Goal: Task Accomplishment & Management: Complete application form

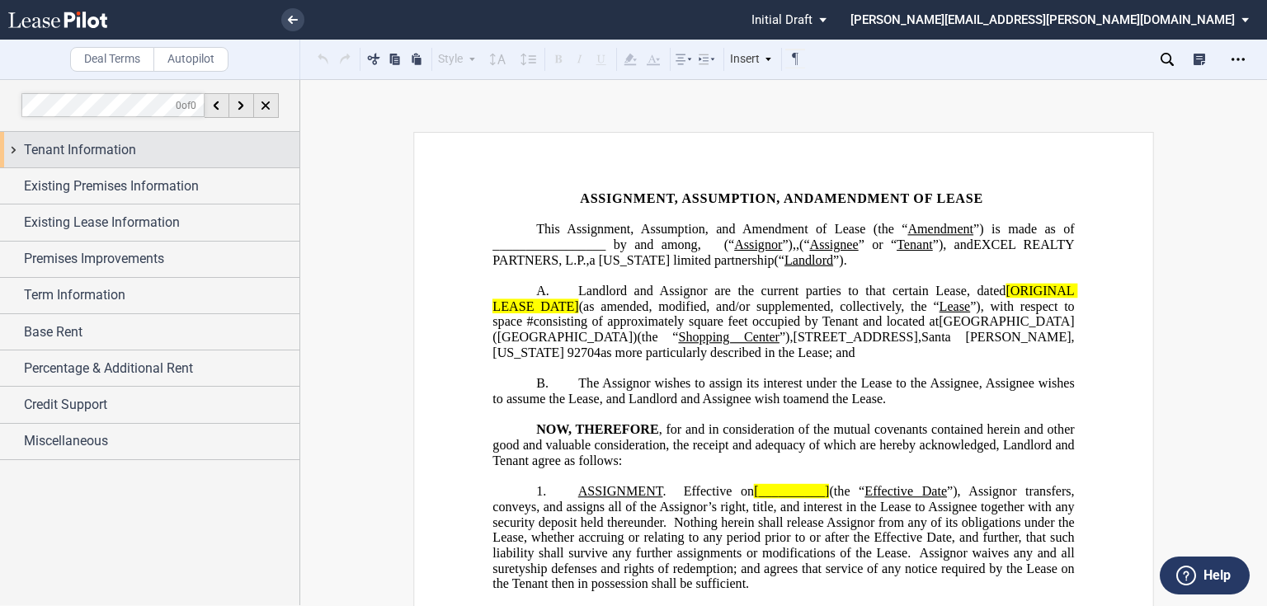
click at [92, 154] on span "Tenant Information" at bounding box center [80, 150] width 112 height 20
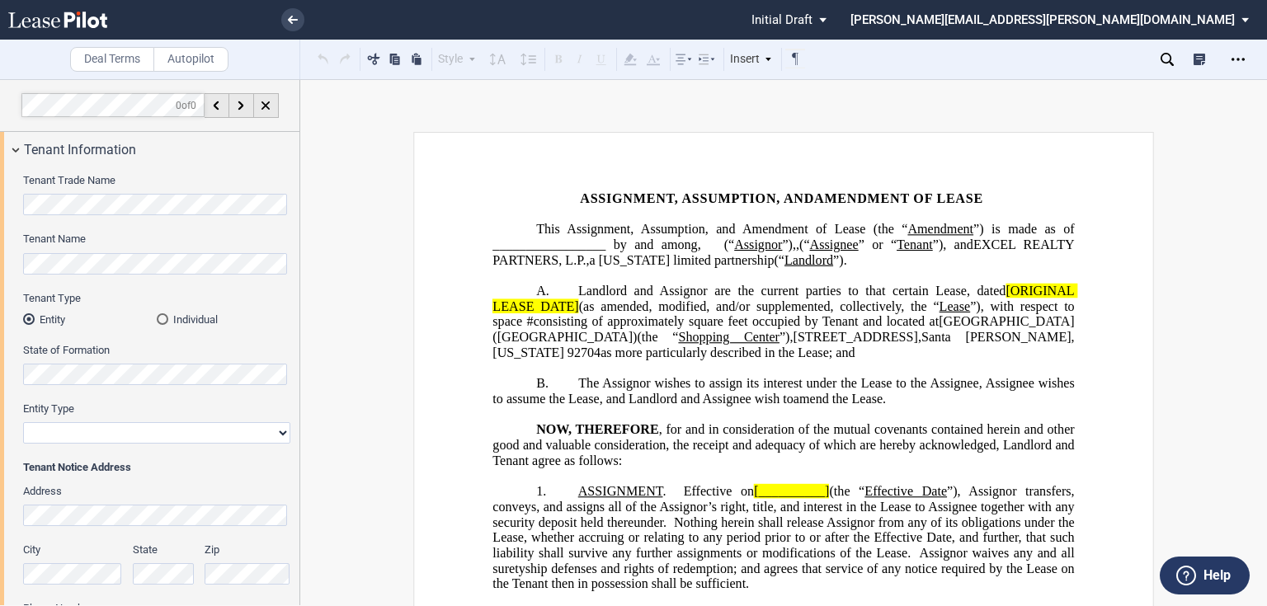
click at [0, 254] on html ".bocls-1{fill:#26354a;fill-rule:evenodd} Loading... × Pending... Pending... Ini…" at bounding box center [633, 303] width 1267 height 606
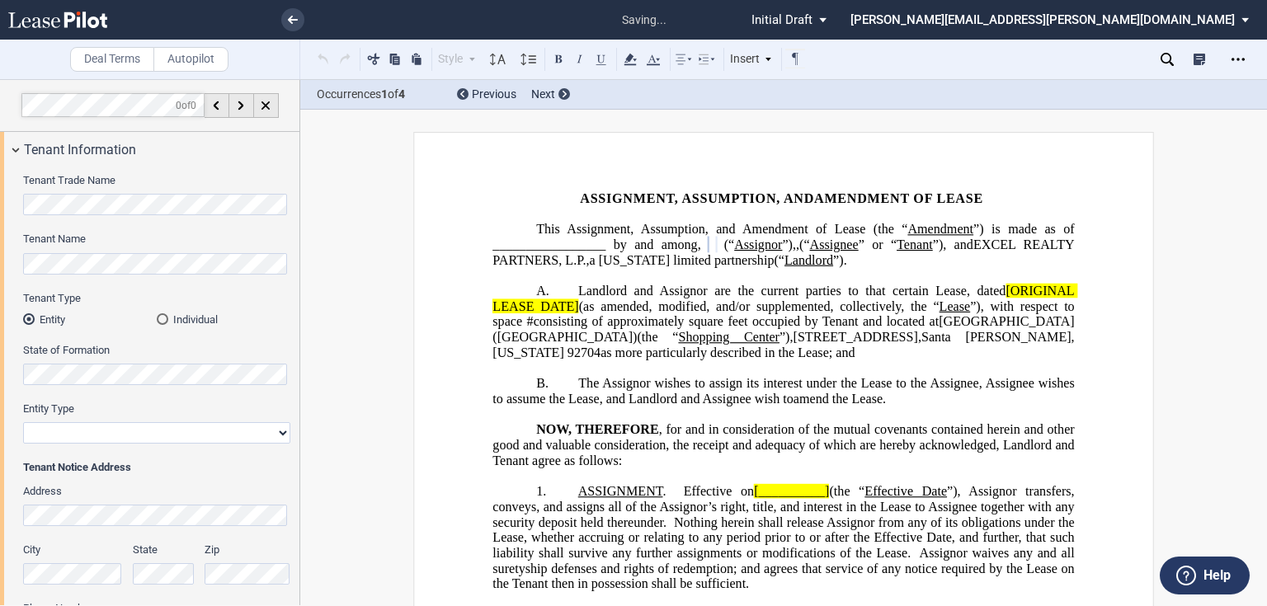
click at [103, 425] on select "Corporation Limited Liability Company General Partnership Limited Partnership O…" at bounding box center [156, 432] width 267 height 21
select select "corporation"
click at [23, 422] on select "Corporation Limited Liability Company General Partnership Limited Partnership O…" at bounding box center [156, 432] width 267 height 21
click at [782, 252] on span "”)," at bounding box center [789, 245] width 14 height 15
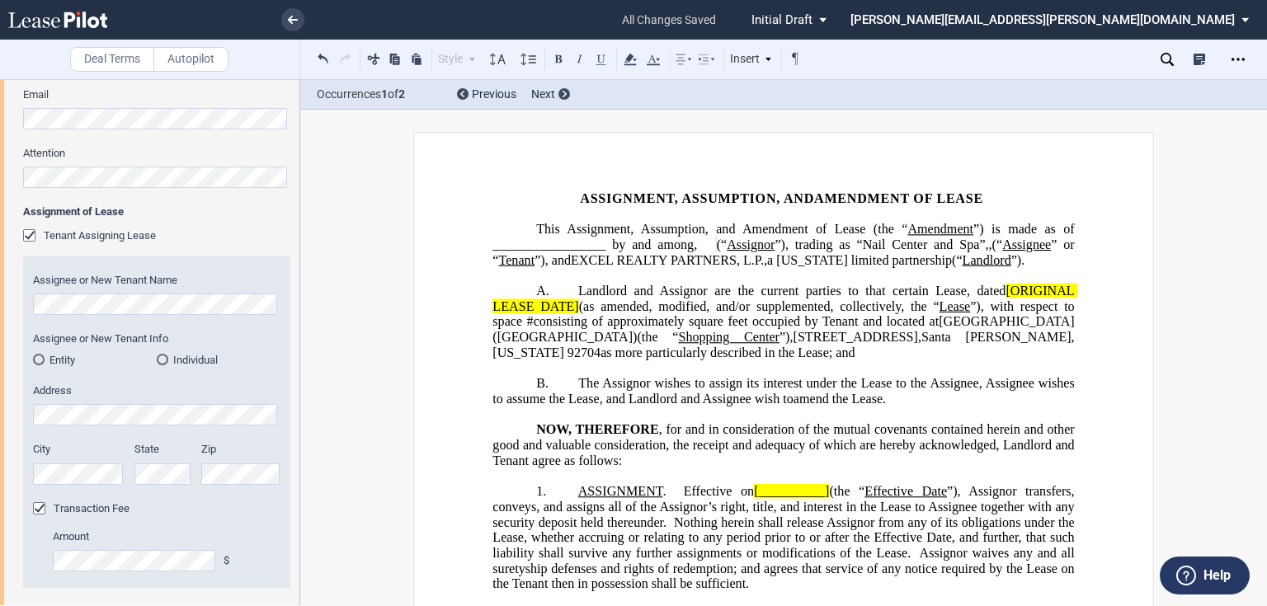
scroll to position [594, 0]
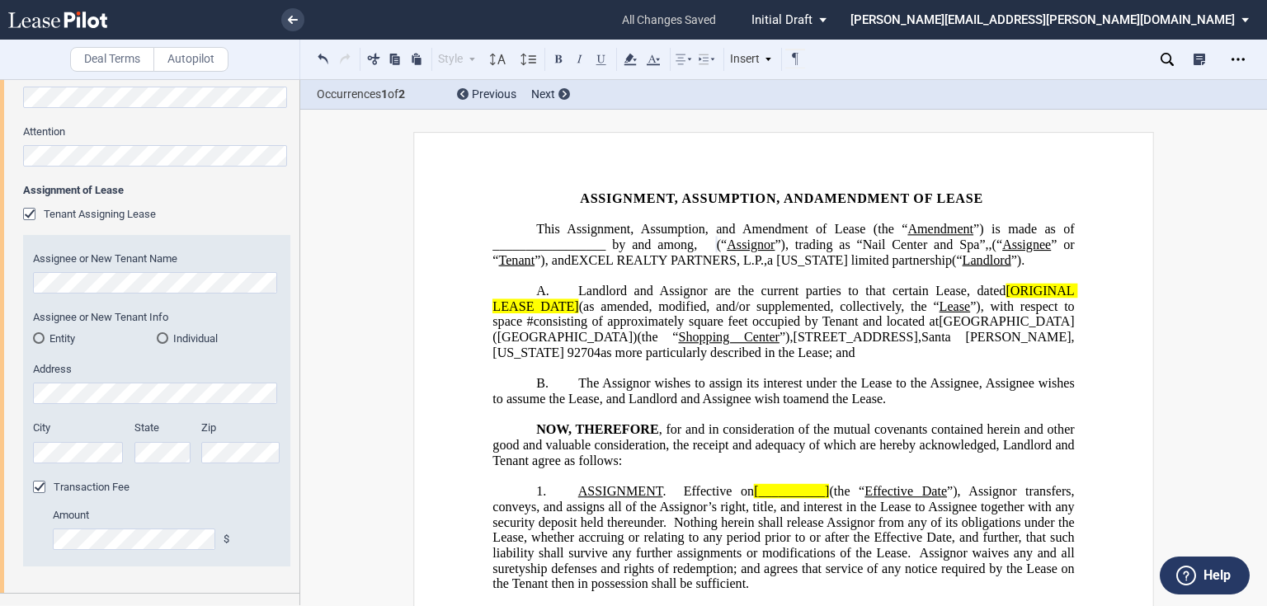
click at [64, 340] on md-radio-button "Entity" at bounding box center [95, 338] width 124 height 15
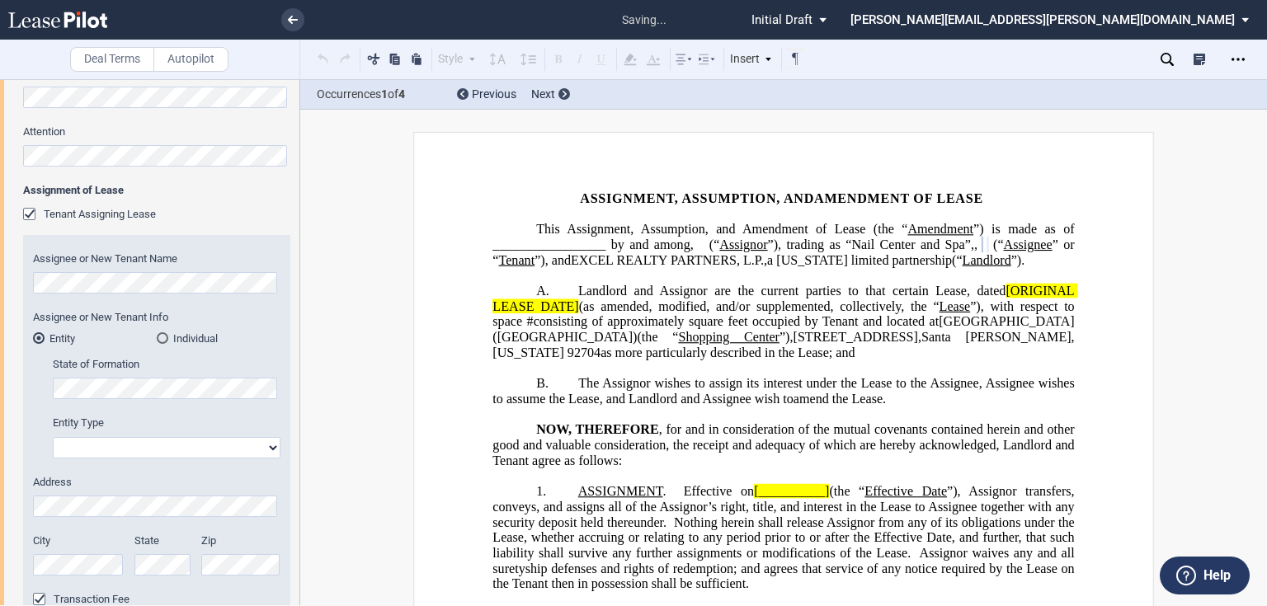
click at [33, 385] on div "State of Formation Entity Type Corporation Limited Liability Company General Pa…" at bounding box center [156, 407] width 247 height 101
click at [136, 445] on select "Corporation Limited Liability Company General Partnership Limited Partnership O…" at bounding box center [167, 447] width 228 height 21
select select "limited liability company"
click at [53, 437] on select "Corporation Limited Liability Company General Partnership Limited Partnership O…" at bounding box center [167, 447] width 228 height 21
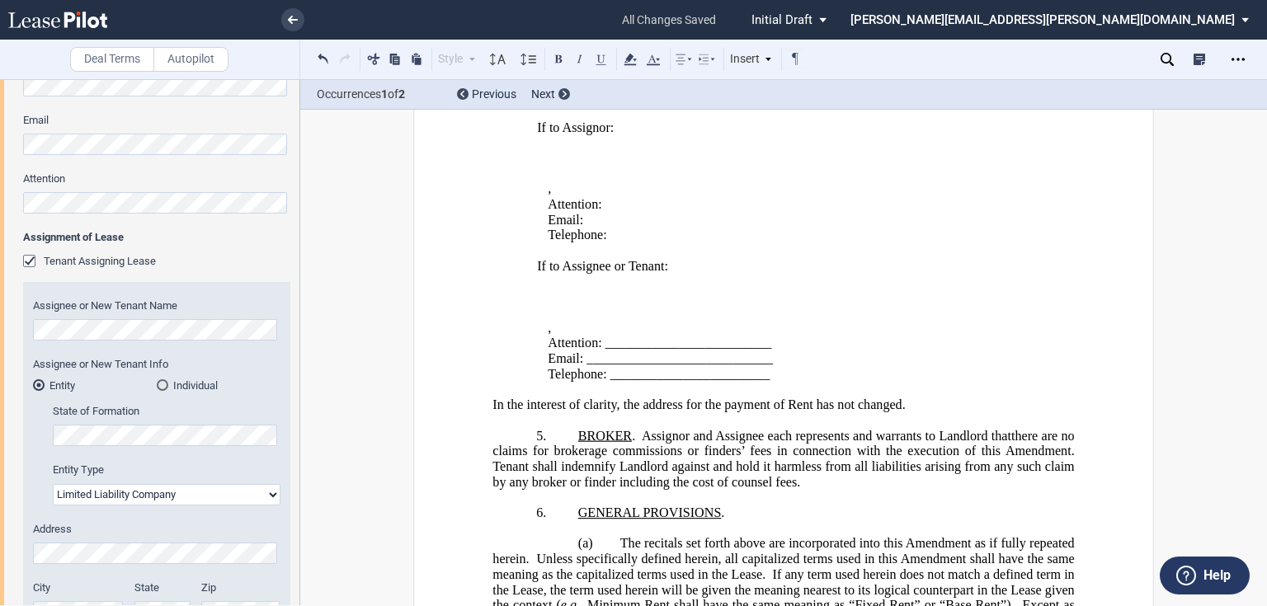
scroll to position [462, 0]
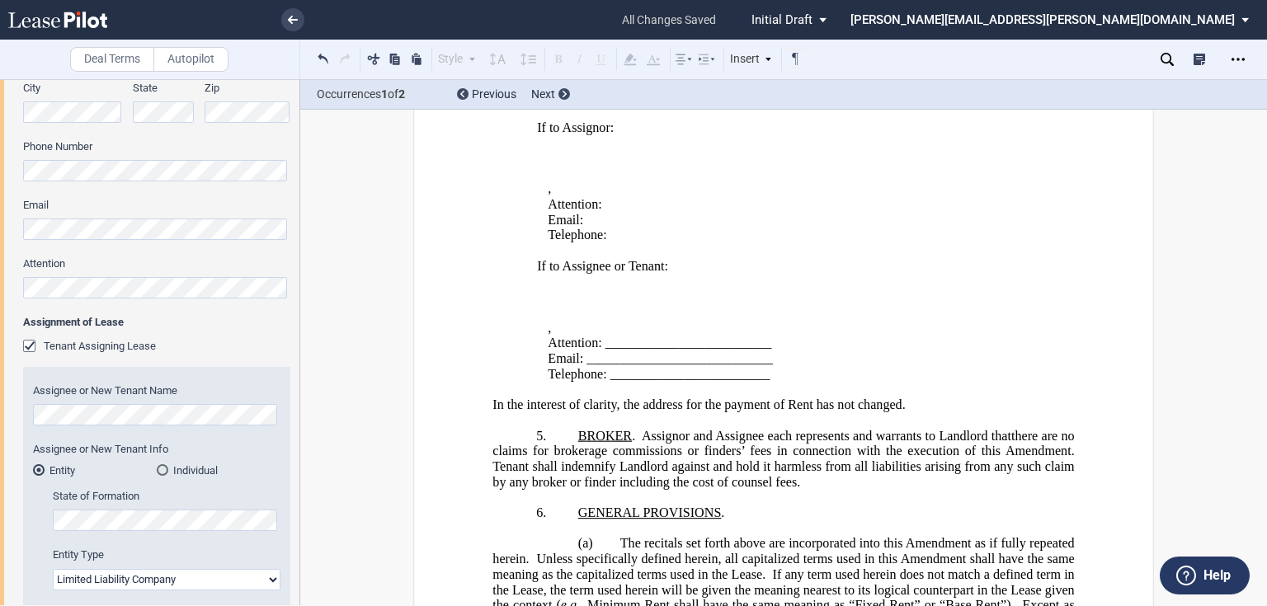
click at [0, 294] on html ".bocls-1{fill:#26354a;fill-rule:evenodd} Loading... × all changes saved Pending…" at bounding box center [633, 303] width 1267 height 606
drag, startPoint x: 774, startPoint y: 350, endPoint x: 603, endPoint y: 353, distance: 170.7
click at [603, 351] on p "Attention: _________________________" at bounding box center [792, 344] width 488 height 16
click at [21, 234] on div "Tenant Trade Name Tenant Name Tenant Type Entity Individual State of Formation …" at bounding box center [149, 271] width 299 height 1131
drag, startPoint x: 770, startPoint y: 365, endPoint x: 583, endPoint y: 367, distance: 187.2
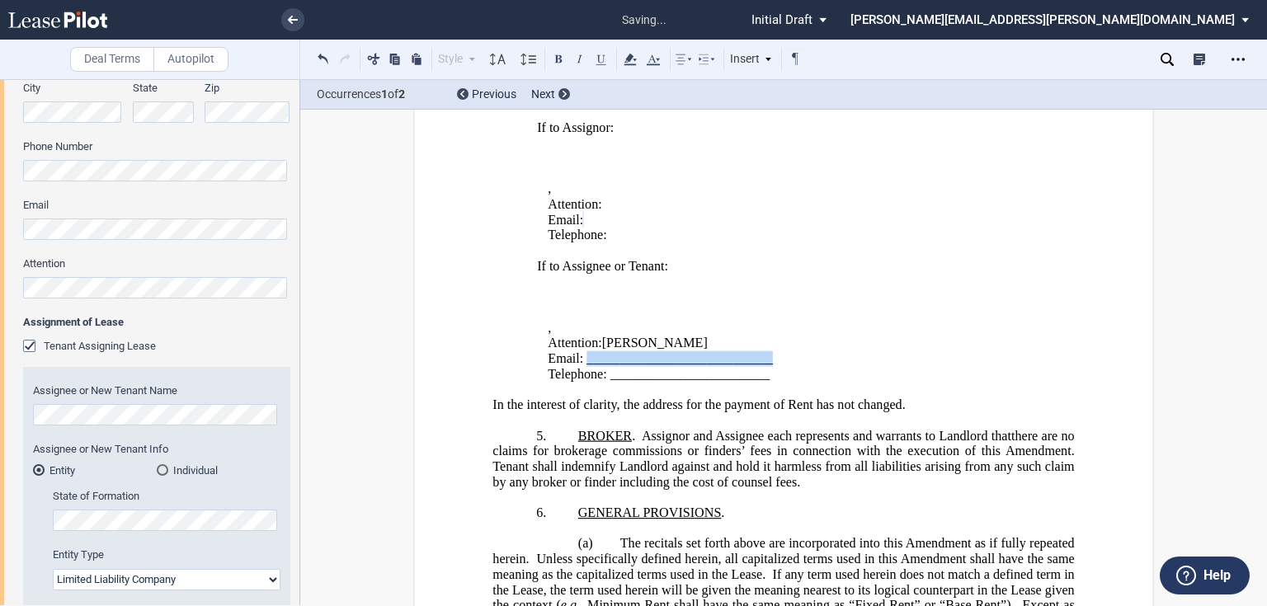
click at [583, 367] on p "Email: ____________________________" at bounding box center [792, 359] width 488 height 16
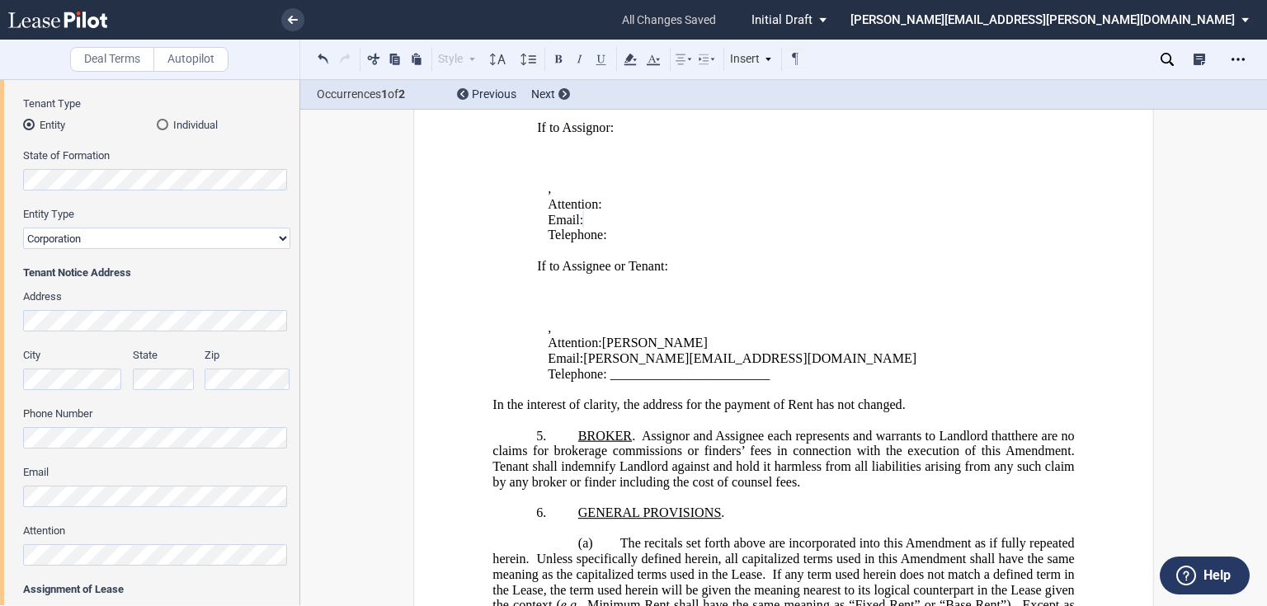
scroll to position [198, 0]
click at [0, 315] on html ".bocls-1{fill:#26354a;fill-rule:evenodd} Loading... × all changes saved Pending…" at bounding box center [633, 303] width 1267 height 606
click at [727, 275] on p "If to Assignee or Tenant:" at bounding box center [786, 267] width 499 height 16
click at [892, 465] on span "Tenant shall indemnify Landlord against and hold it harmless from all liabiliti…" at bounding box center [784, 474] width 585 height 30
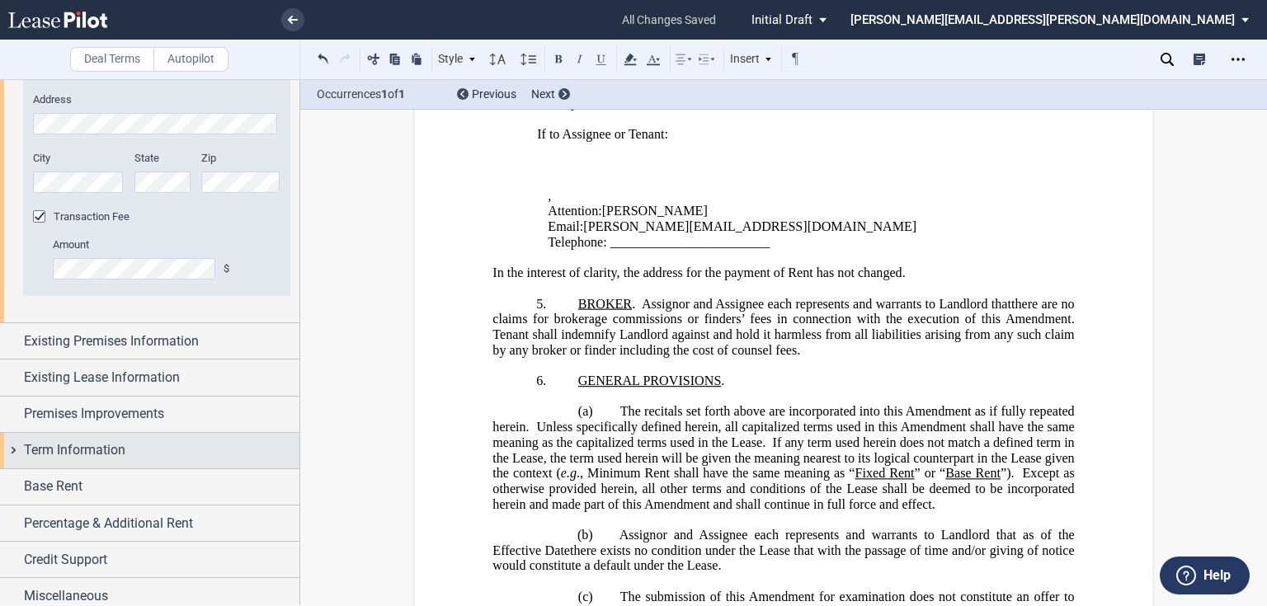
scroll to position [984, 0]
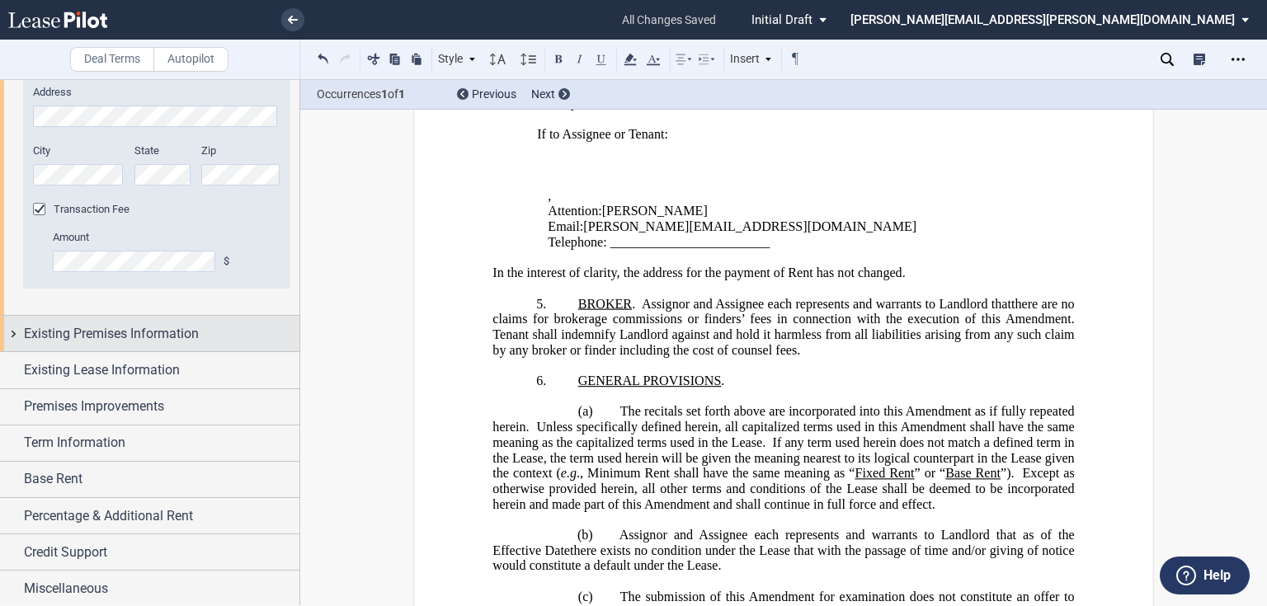
click at [129, 333] on span "Existing Premises Information" at bounding box center [111, 334] width 175 height 20
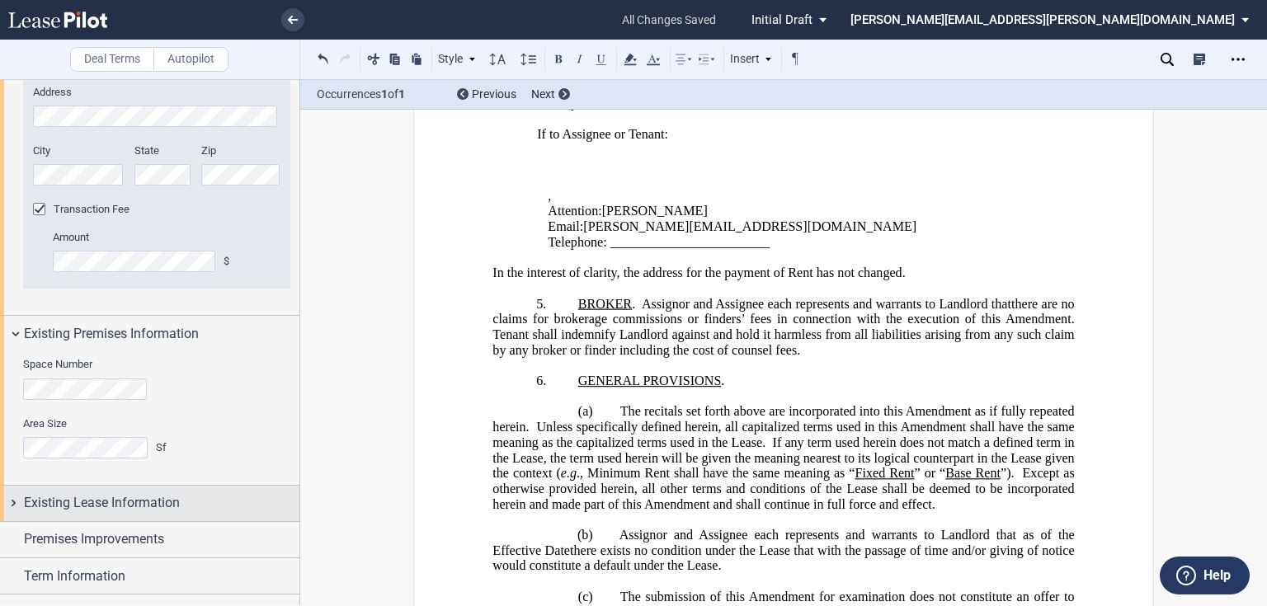
click at [87, 505] on span "Existing Lease Information" at bounding box center [102, 503] width 156 height 20
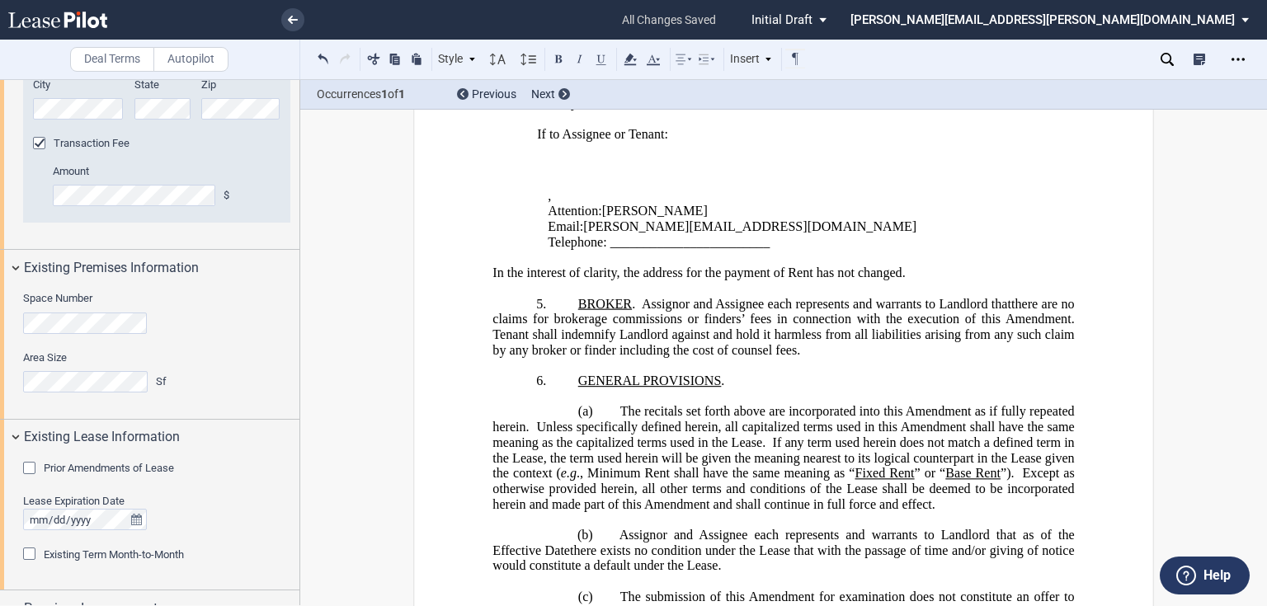
click at [73, 463] on span "Prior Amendments of Lease" at bounding box center [109, 468] width 130 height 12
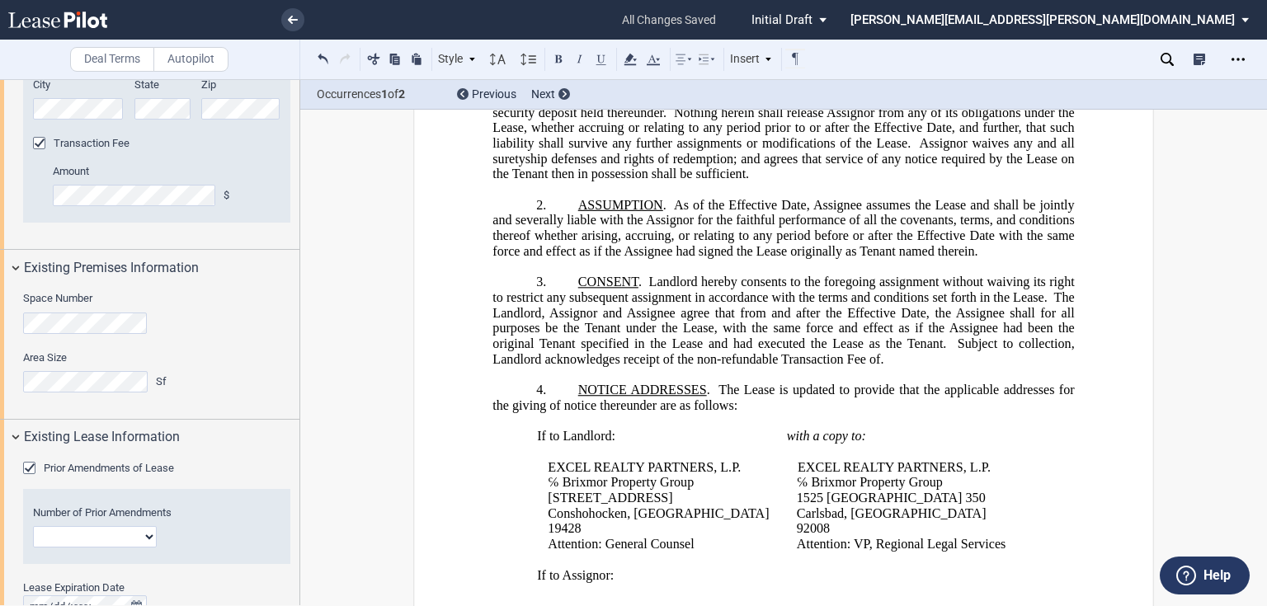
scroll to position [0, 0]
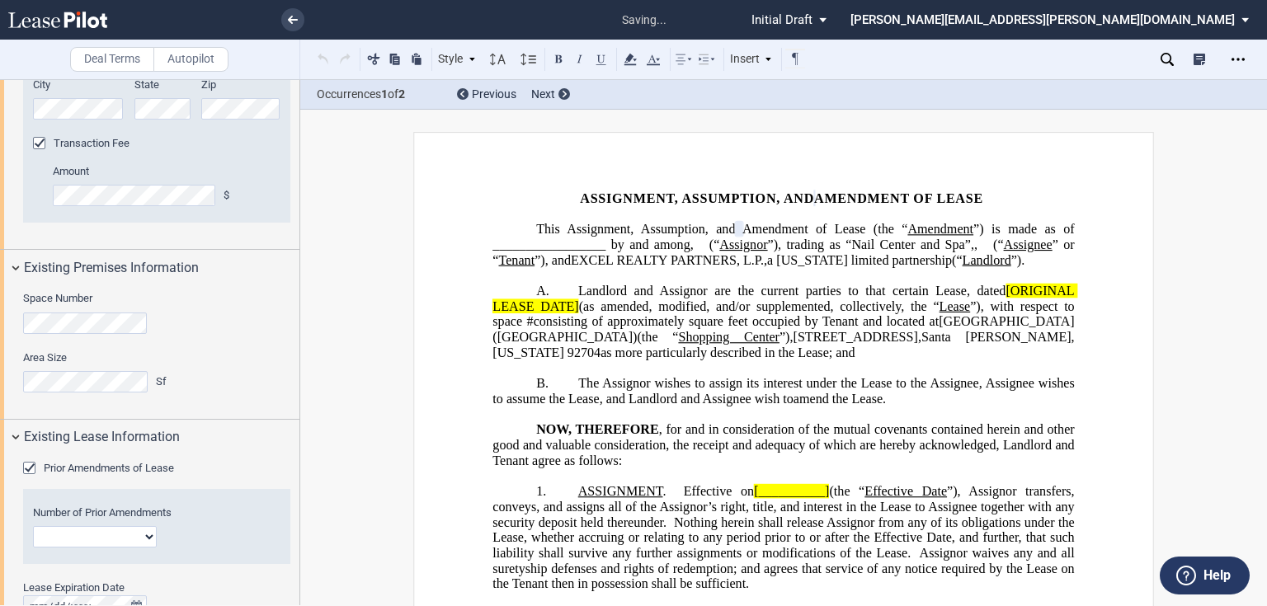
click at [69, 544] on select "1 2 3 4 5 6 7 8 9 10 11 12" at bounding box center [95, 536] width 124 height 21
select select "number:2"
click at [33, 526] on select "1 2 3 4 5 6 7 8 9 10 11 12" at bounding box center [95, 536] width 124 height 21
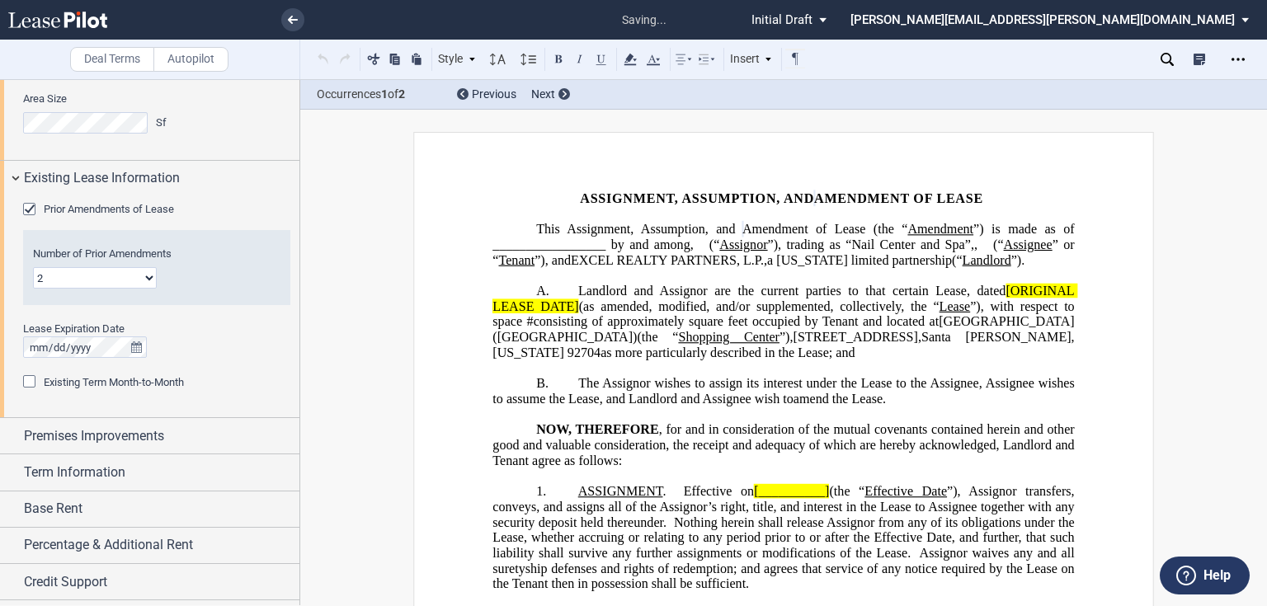
scroll to position [1314, 0]
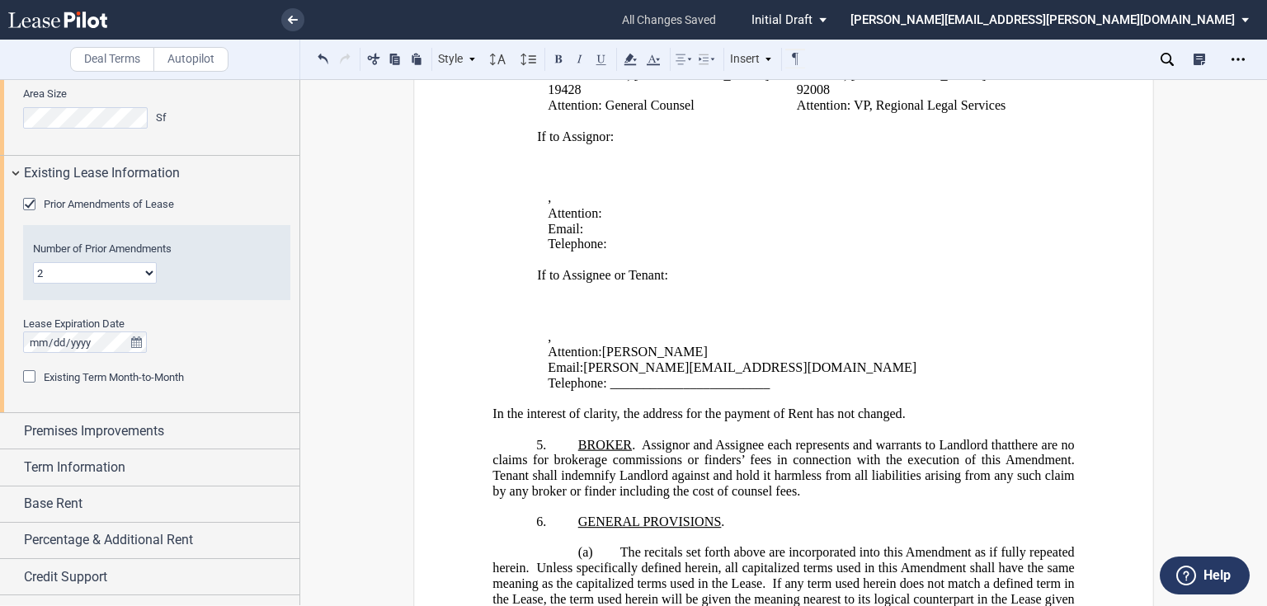
scroll to position [924, 0]
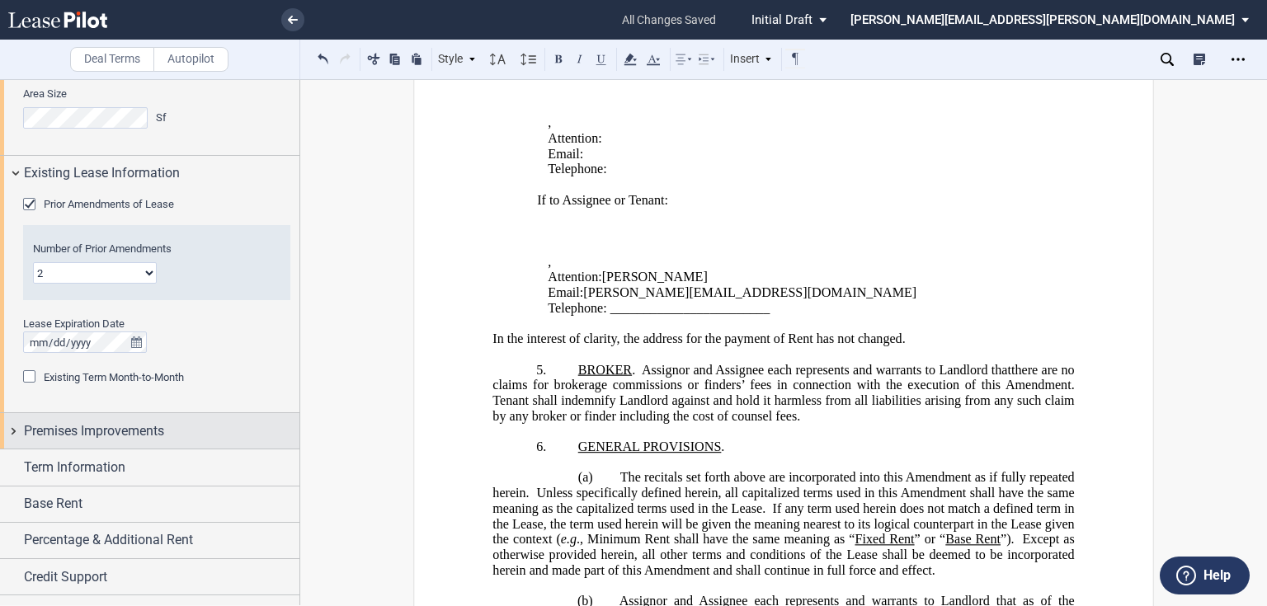
click at [124, 435] on span "Premises Improvements" at bounding box center [94, 431] width 140 height 20
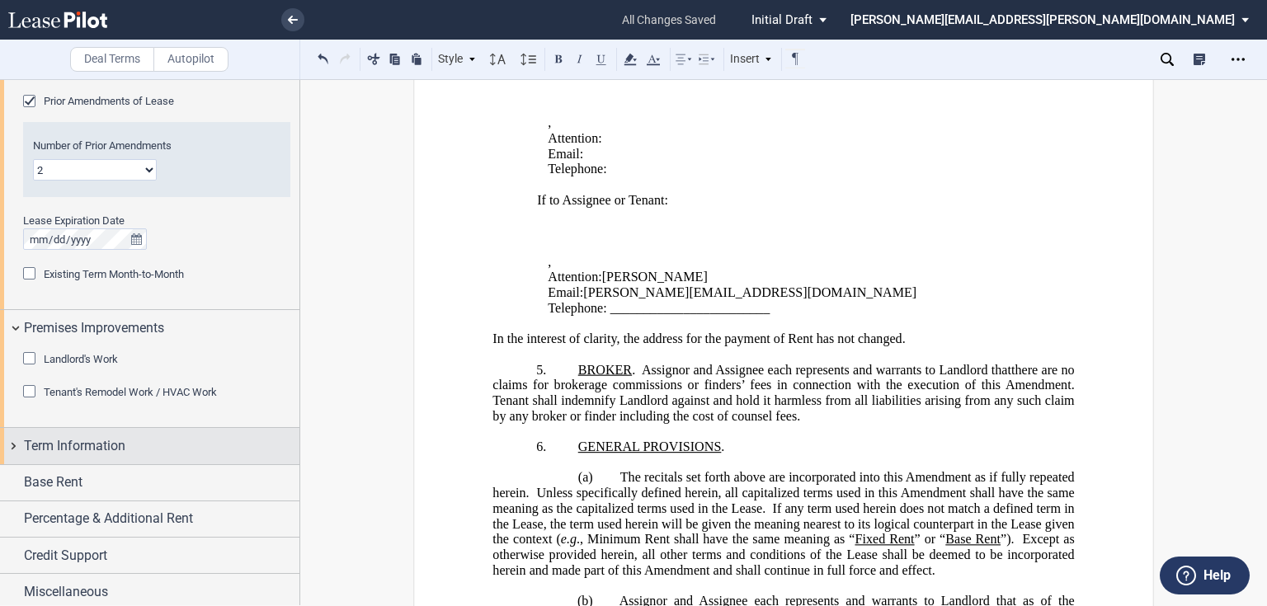
click at [118, 444] on span "Term Information" at bounding box center [74, 446] width 101 height 20
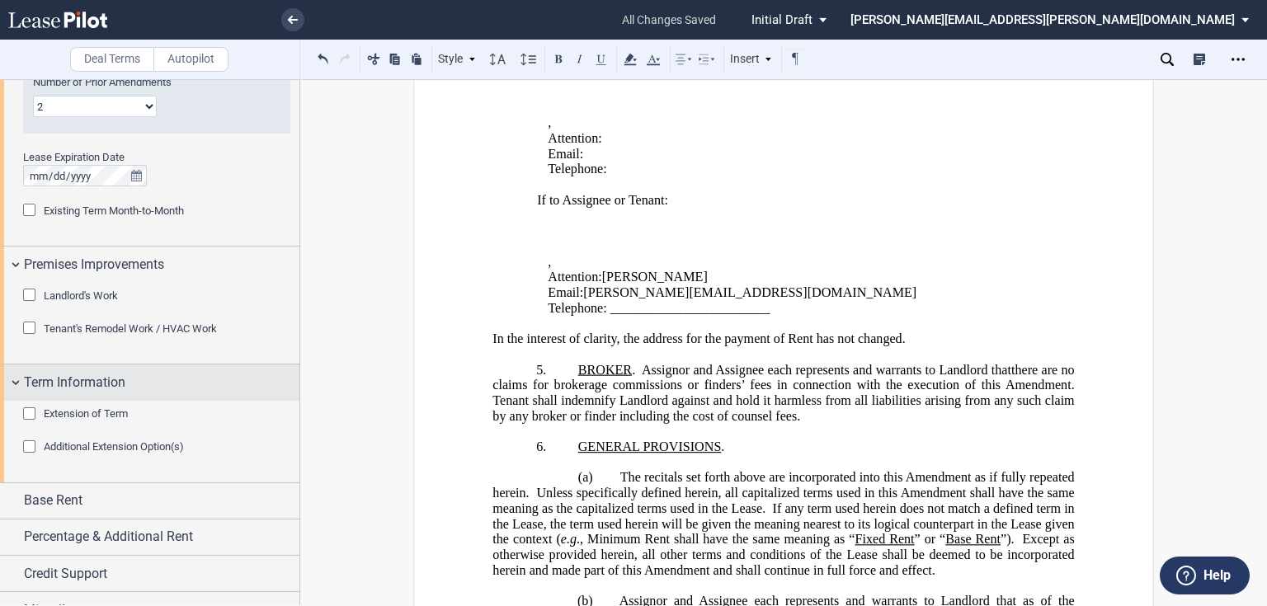
scroll to position [1488, 0]
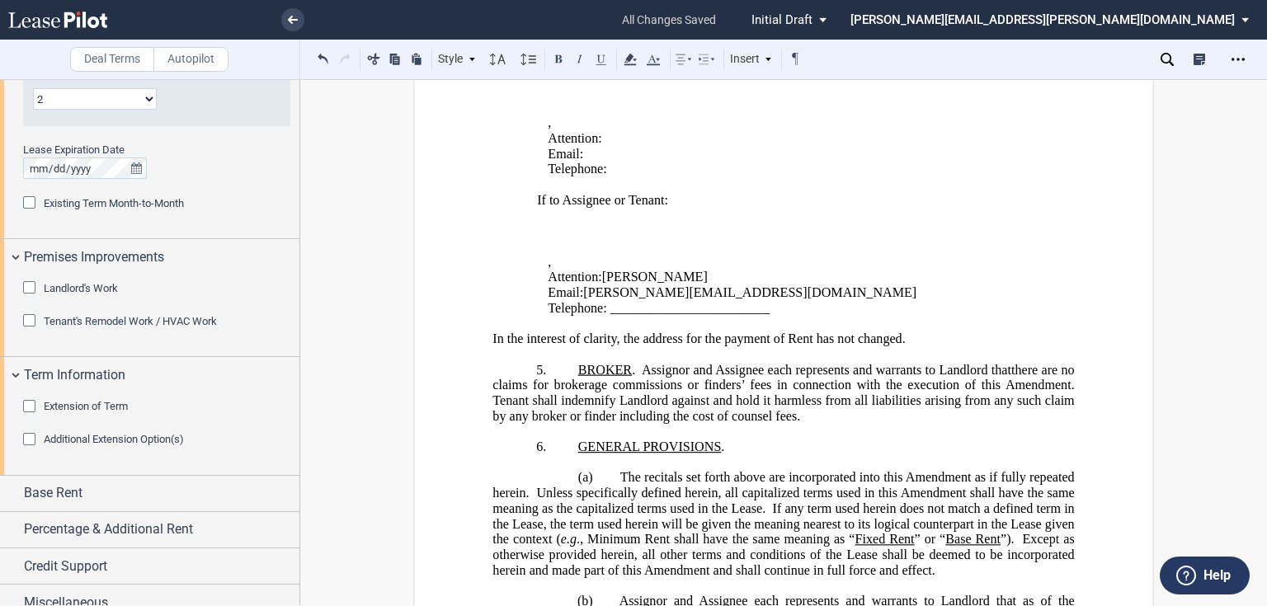
click at [31, 406] on div "Extension of Term" at bounding box center [31, 408] width 16 height 16
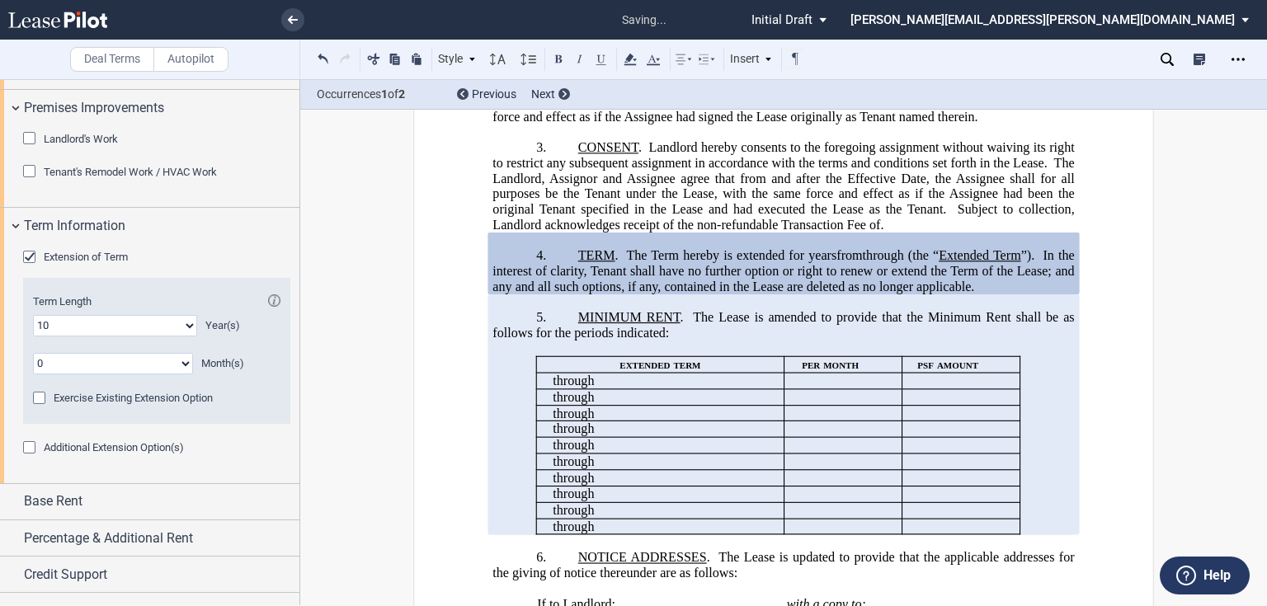
scroll to position [1659, 0]
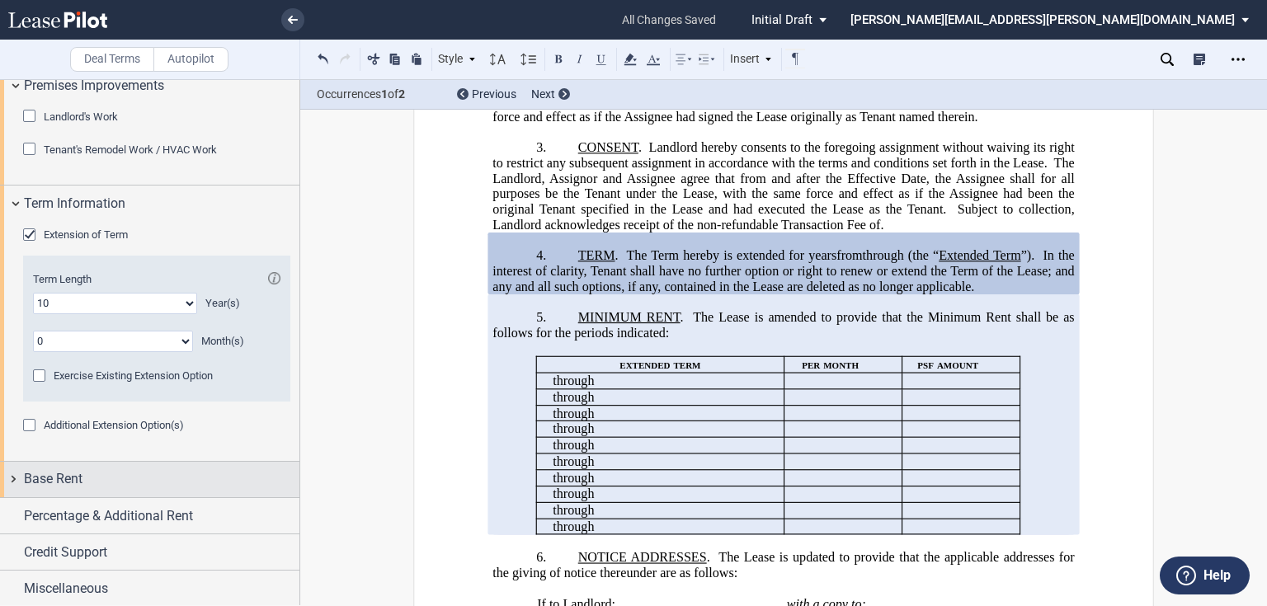
click at [58, 475] on span "Base Rent" at bounding box center [53, 479] width 59 height 20
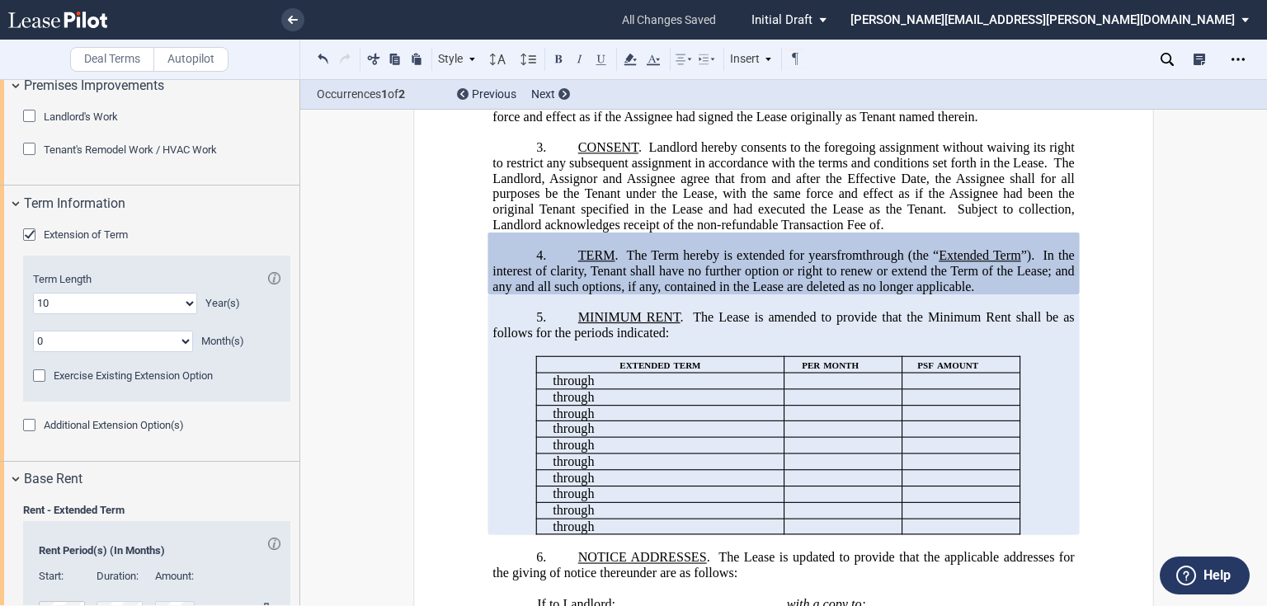
scroll to position [1725, 0]
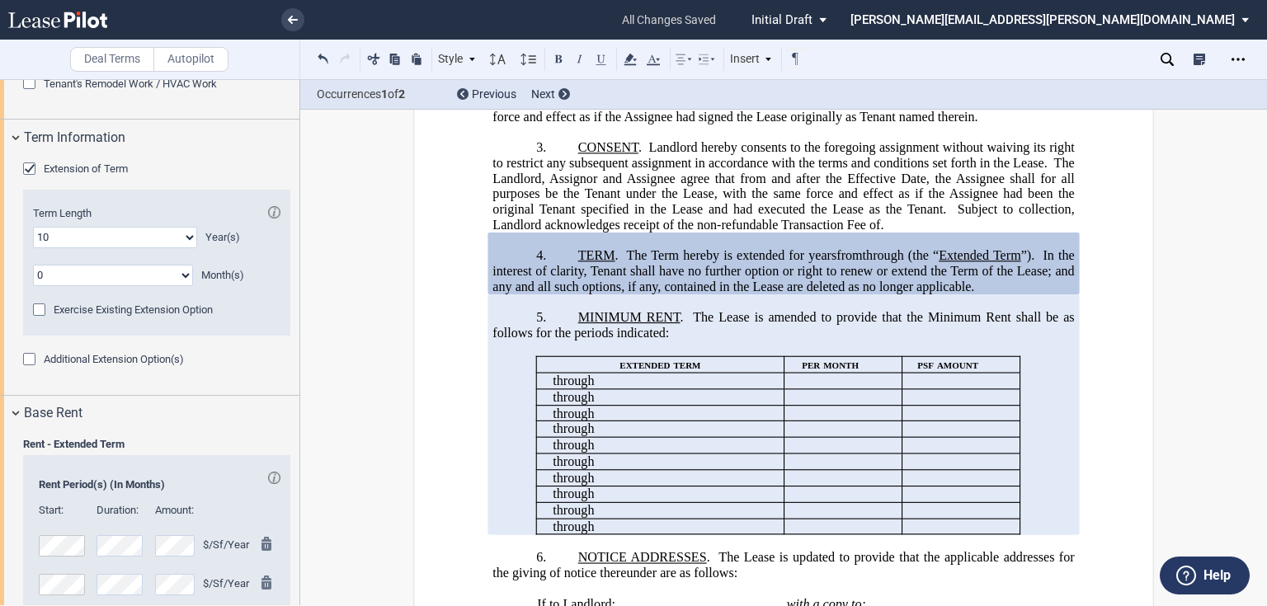
click at [579, 294] on span "In the interest of clarity, Tenant shall have no further option or right to ren…" at bounding box center [784, 270] width 585 height 45
click at [741, 263] on span "The Term hereby is extended for" at bounding box center [715, 255] width 178 height 15
click at [727, 263] on span "The Term hereby is extended for" at bounding box center [715, 255] width 178 height 15
drag, startPoint x: 729, startPoint y: 278, endPoint x: 515, endPoint y: 294, distance: 214.2
click at [515, 294] on p "4. TERM . The Term hereby is extended for [_______] years ﻿ ﻿ ﻿ ﻿ year s ﻿ ﻿ mo…" at bounding box center [782, 271] width 581 height 46
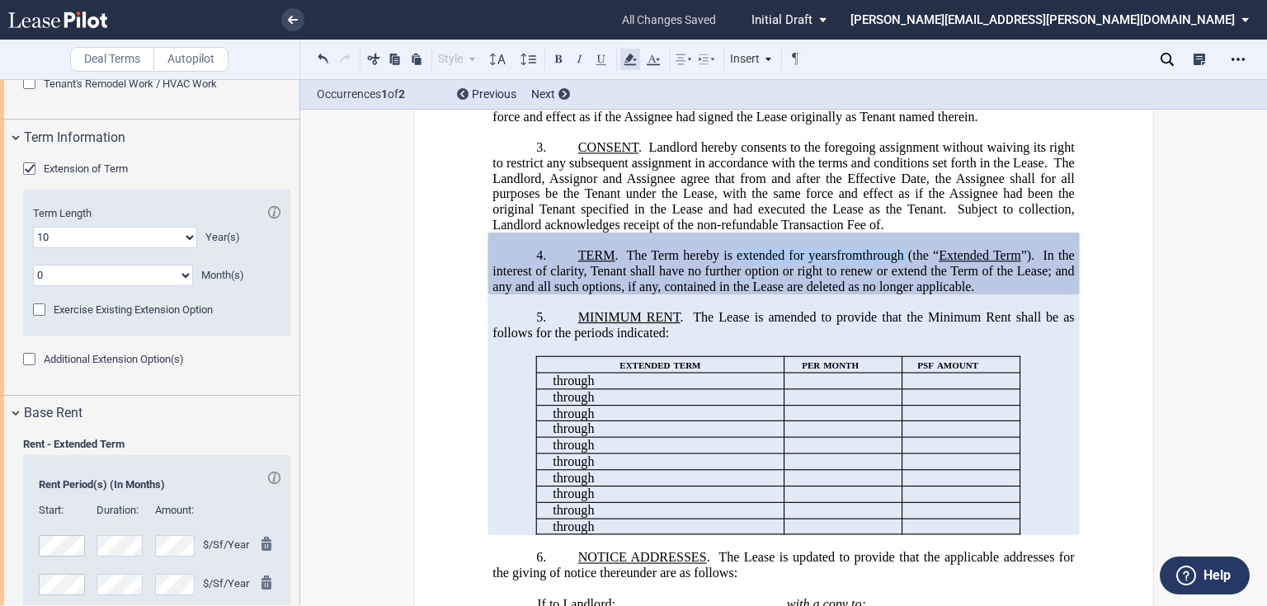
click at [625, 63] on icon at bounding box center [630, 59] width 20 height 20
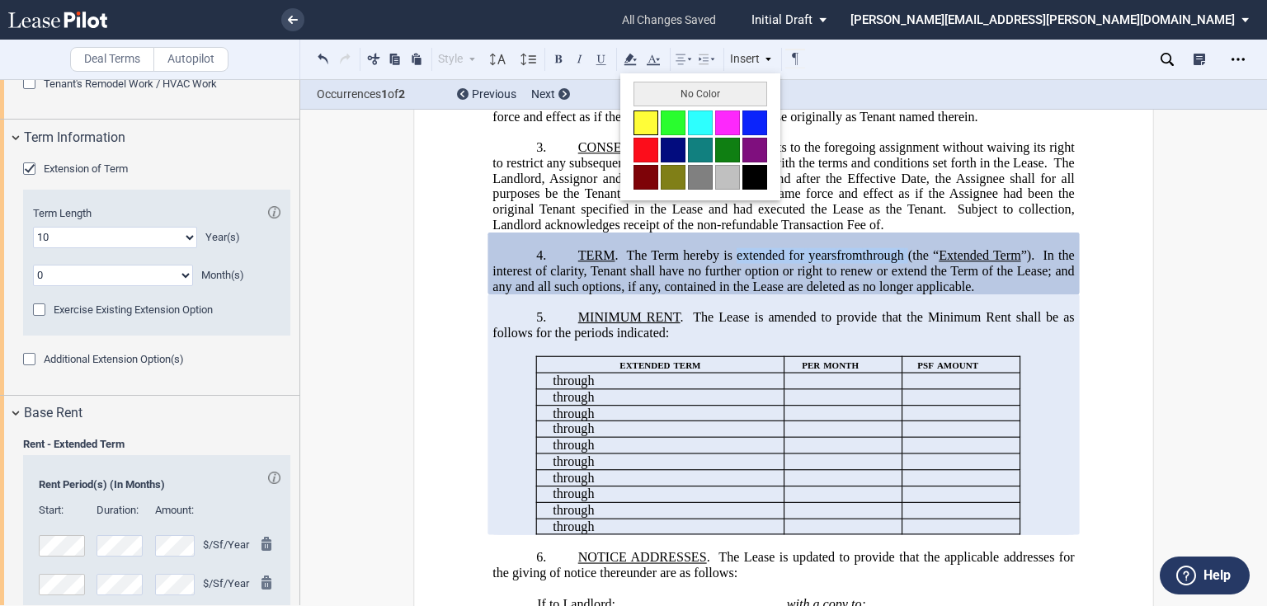
click at [644, 119] on button at bounding box center [645, 123] width 25 height 25
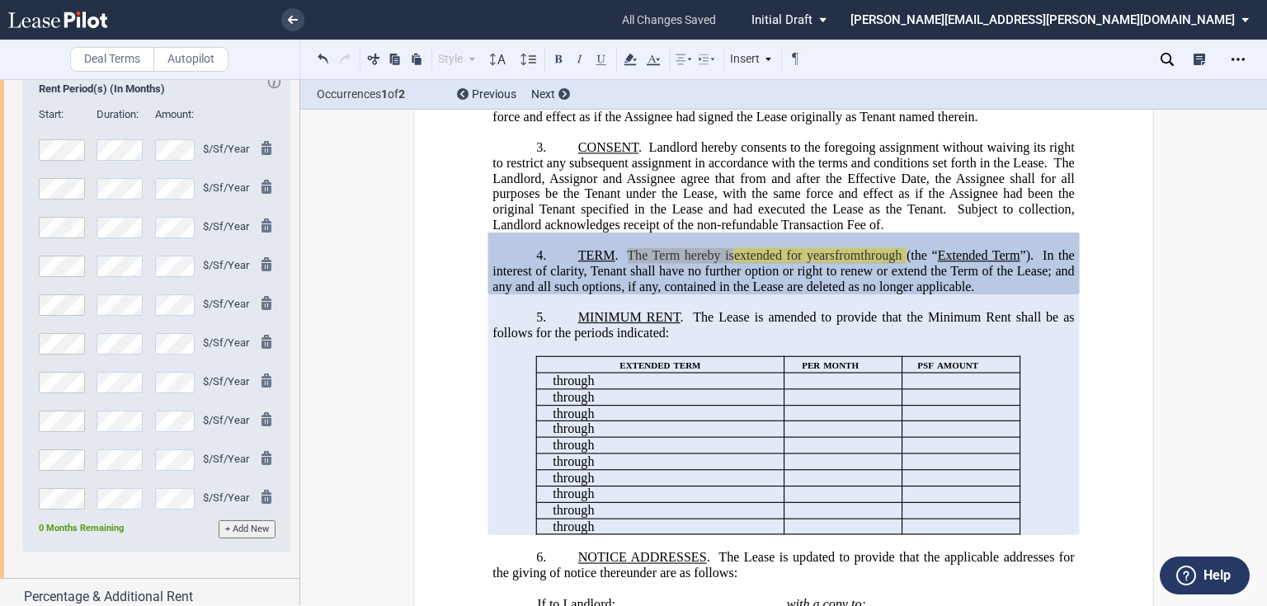
scroll to position [2202, 0]
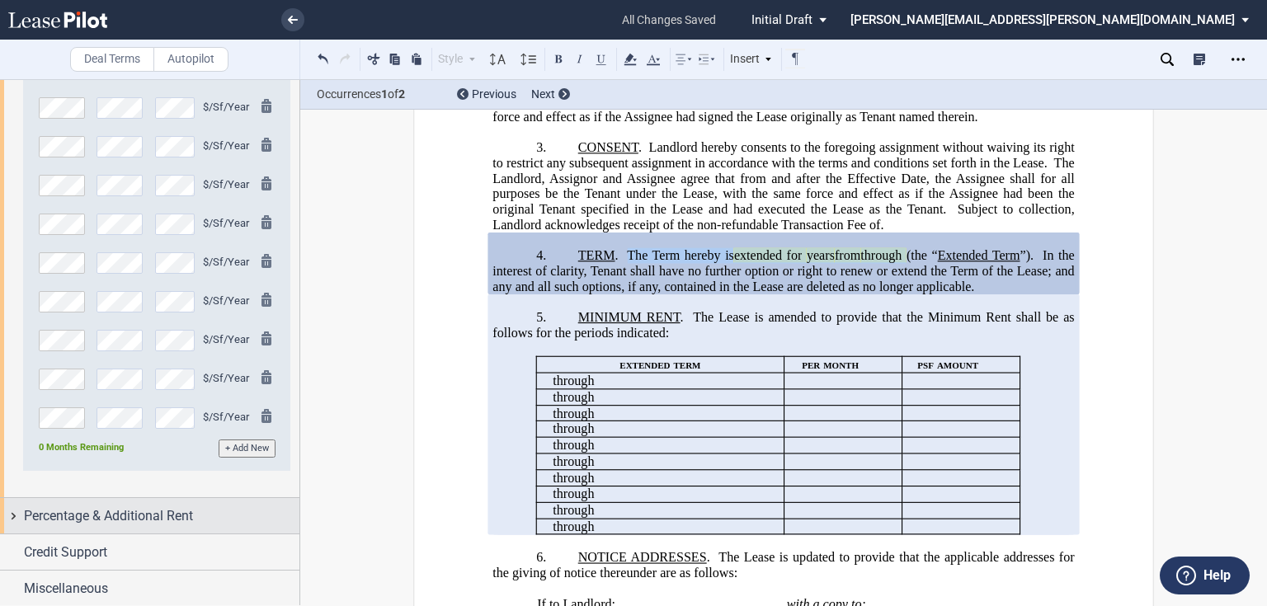
click at [191, 518] on span "Percentage & Additional Rent" at bounding box center [108, 516] width 169 height 20
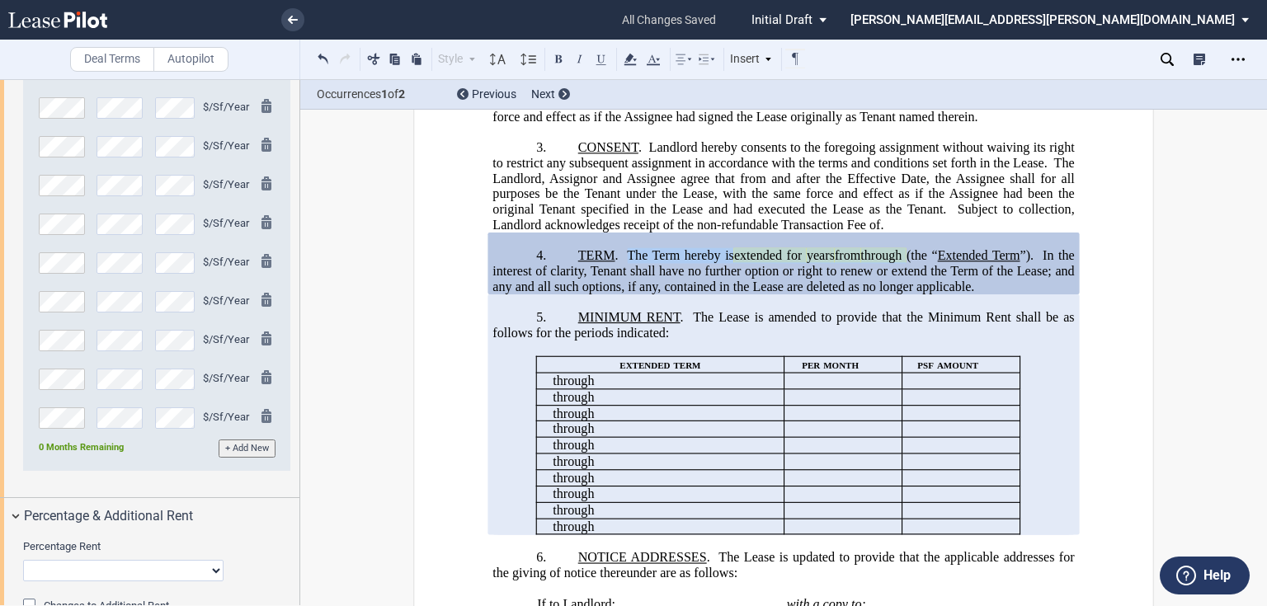
scroll to position [2309, 0]
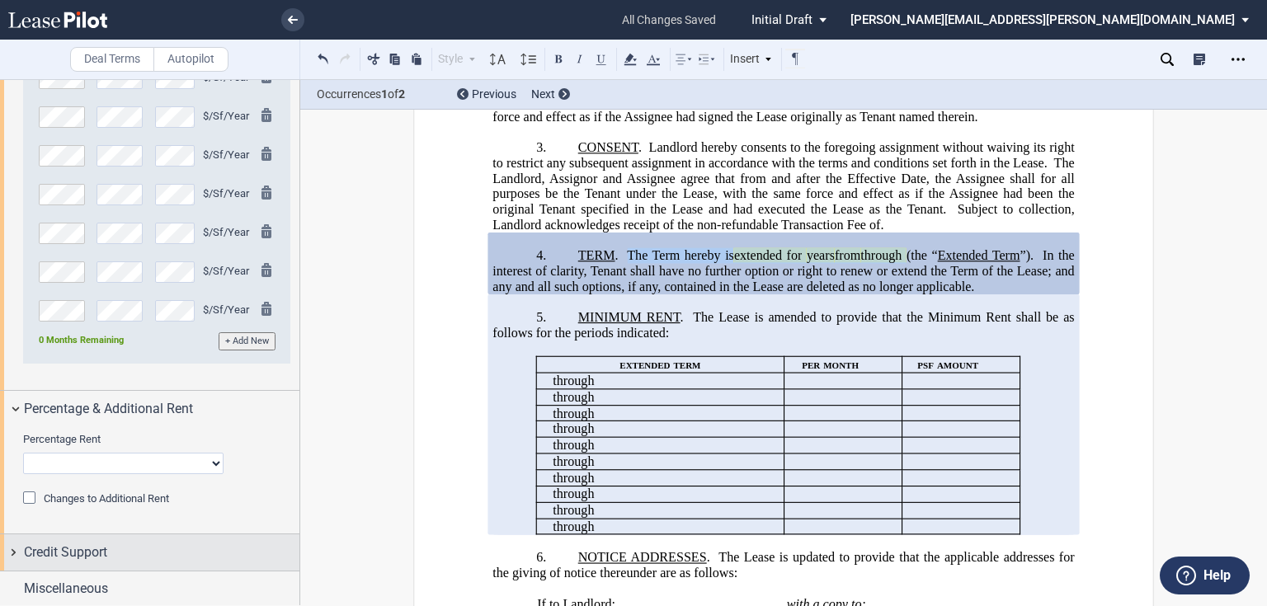
click at [159, 553] on div "Credit Support" at bounding box center [161, 553] width 275 height 20
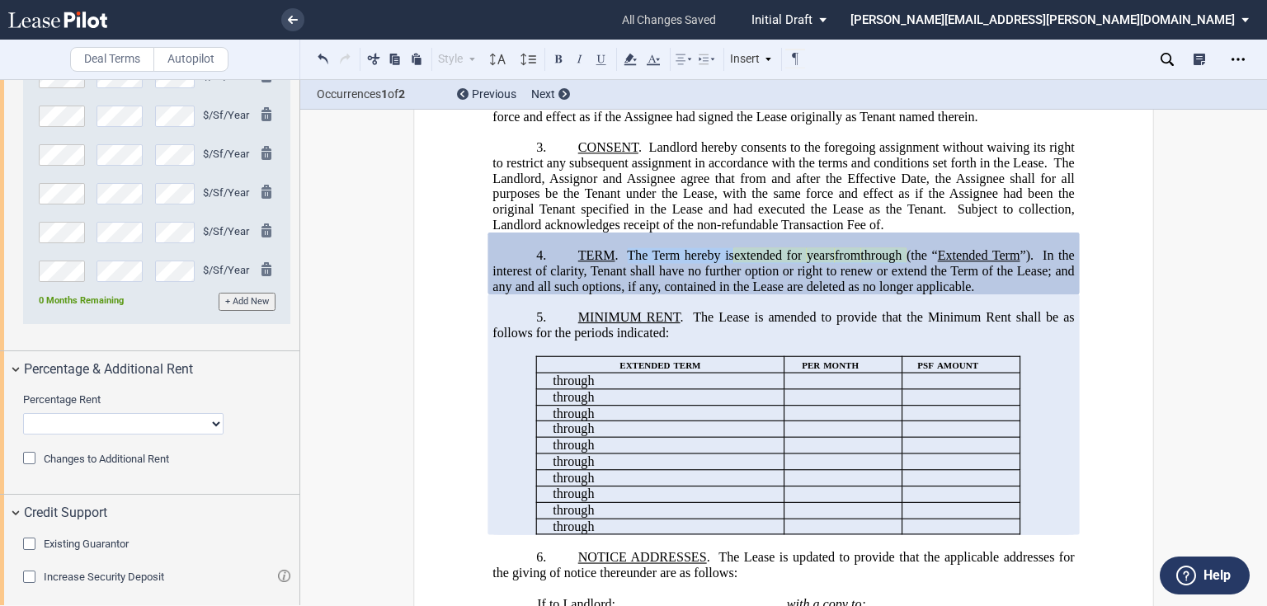
scroll to position [2391, 0]
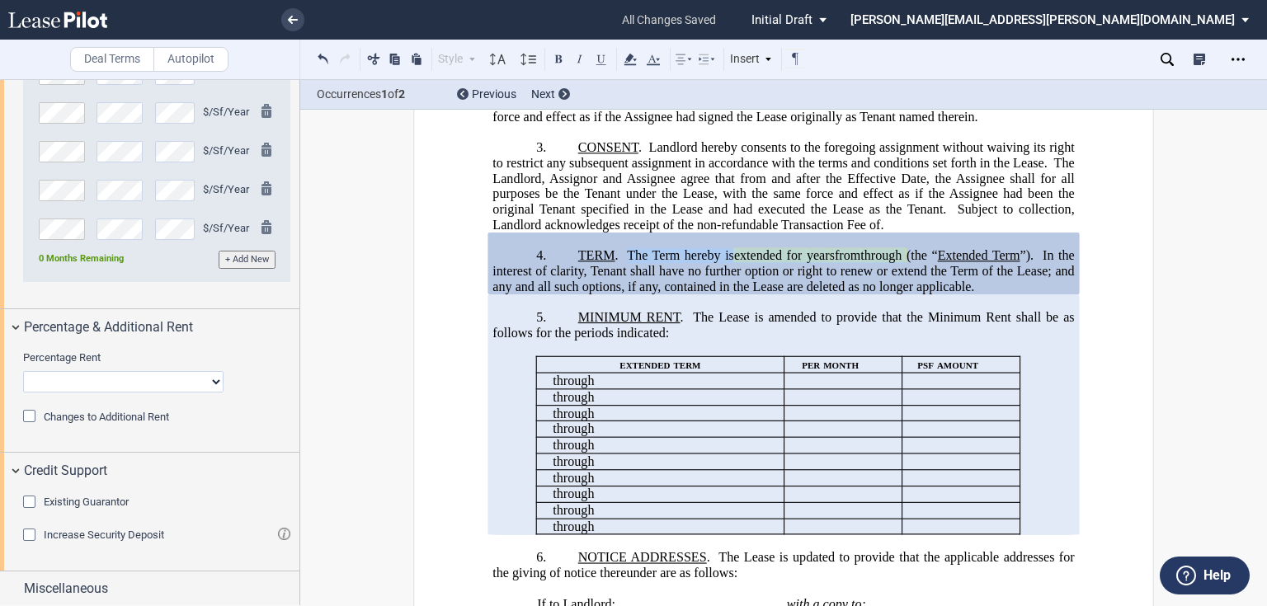
click at [95, 505] on span "Existing Guarantor" at bounding box center [86, 502] width 85 height 12
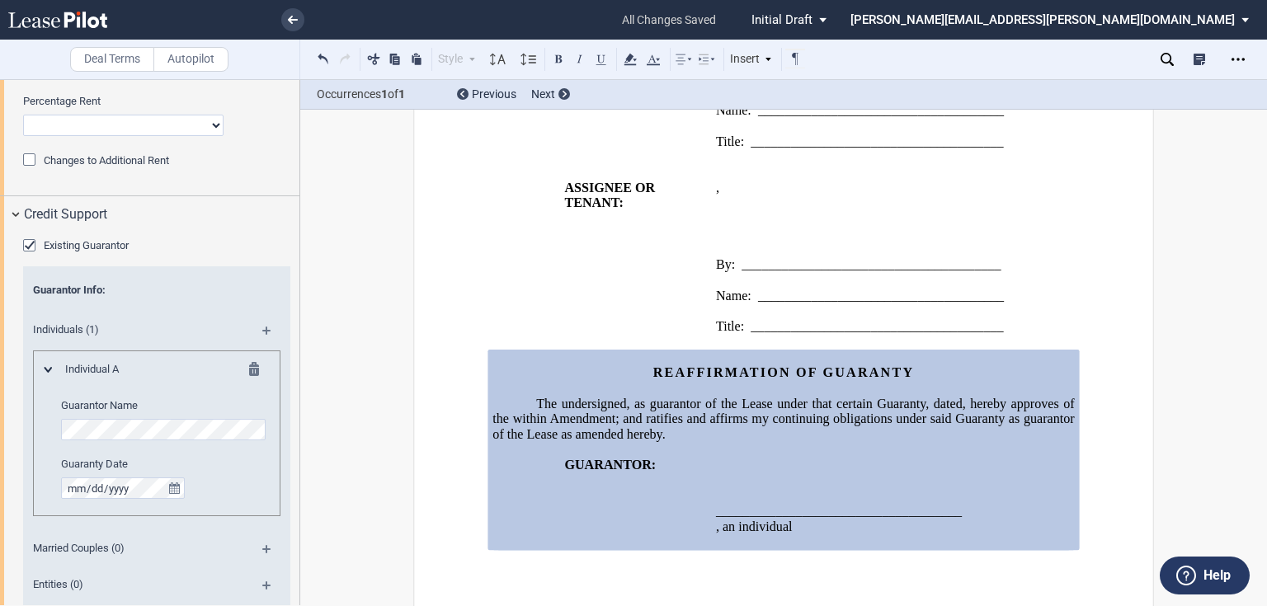
scroll to position [2655, 0]
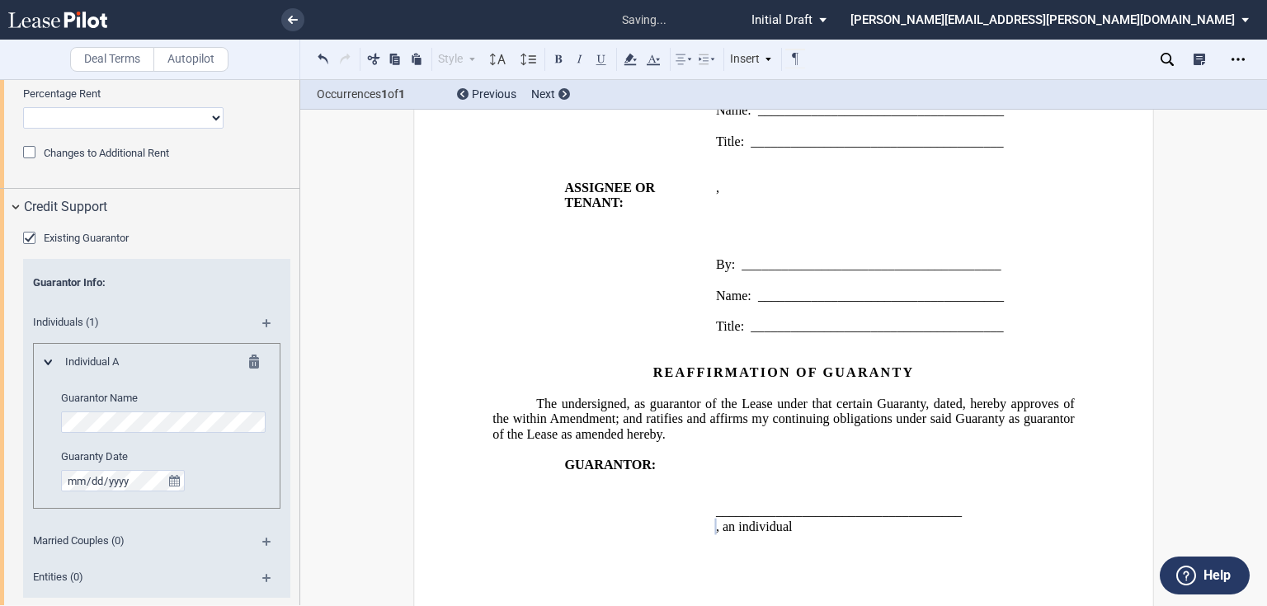
click at [267, 325] on md-icon at bounding box center [273, 329] width 22 height 20
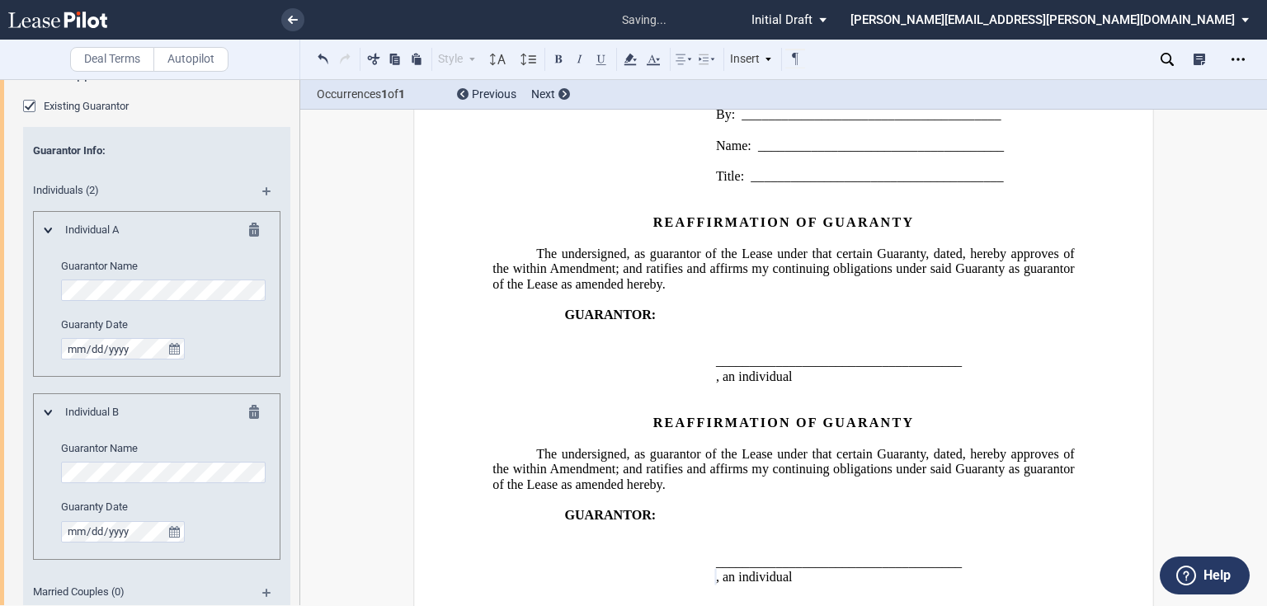
scroll to position [2703, 0]
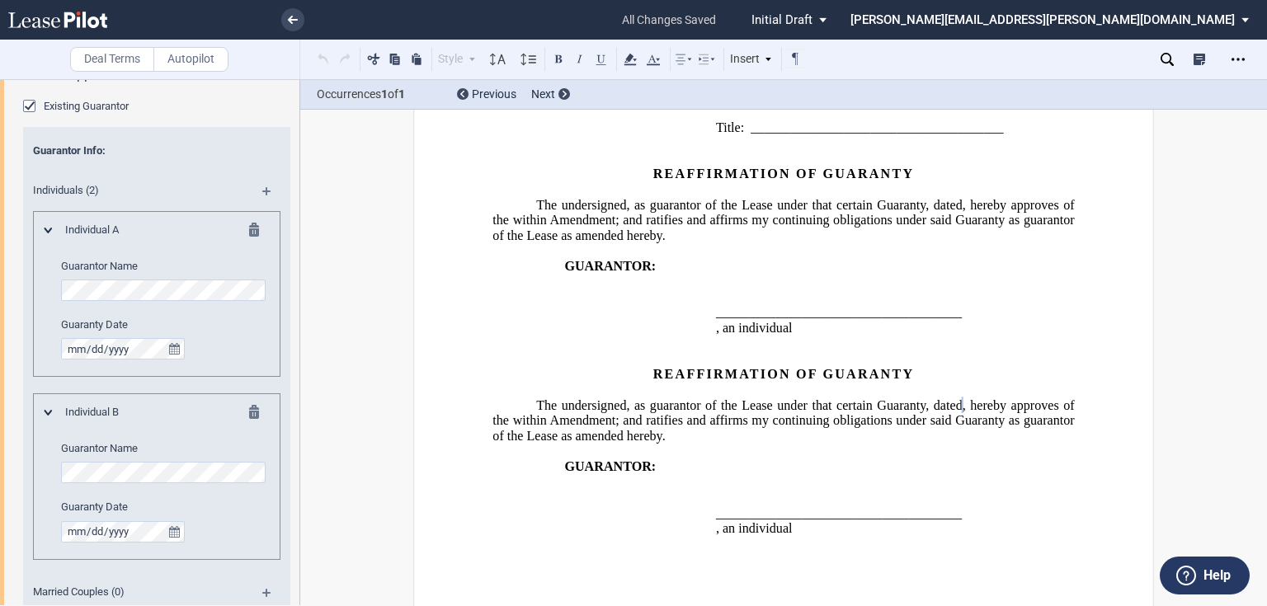
click at [509, 460] on td "GUARANTOR:" at bounding box center [600, 506] width 217 height 92
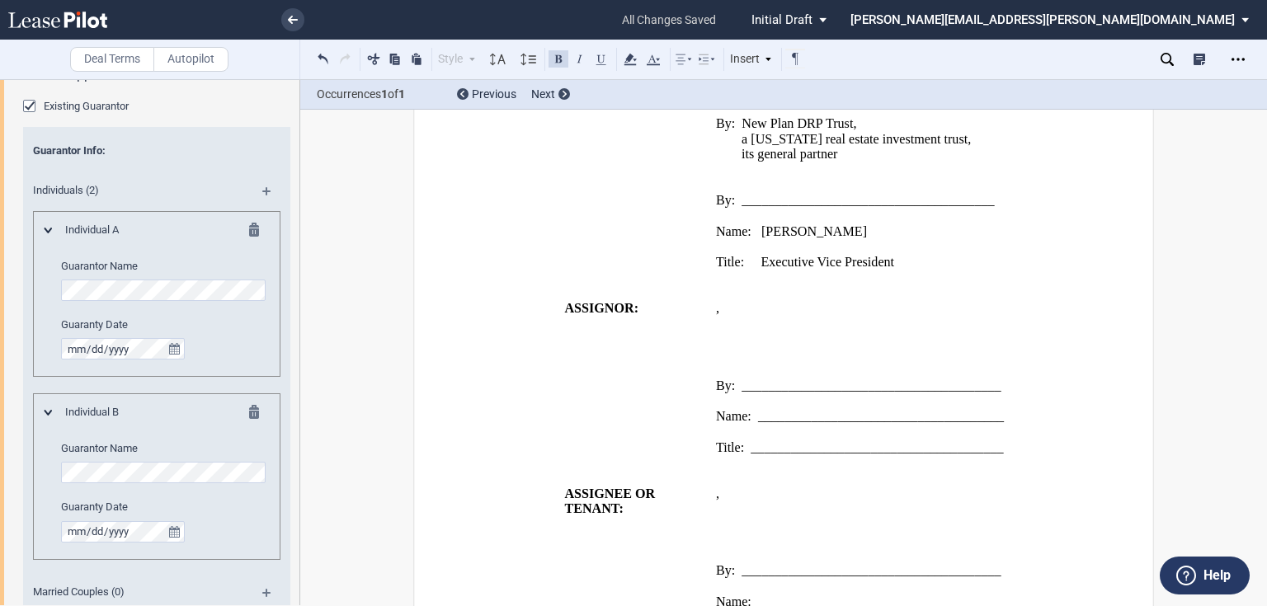
scroll to position [2175, 0]
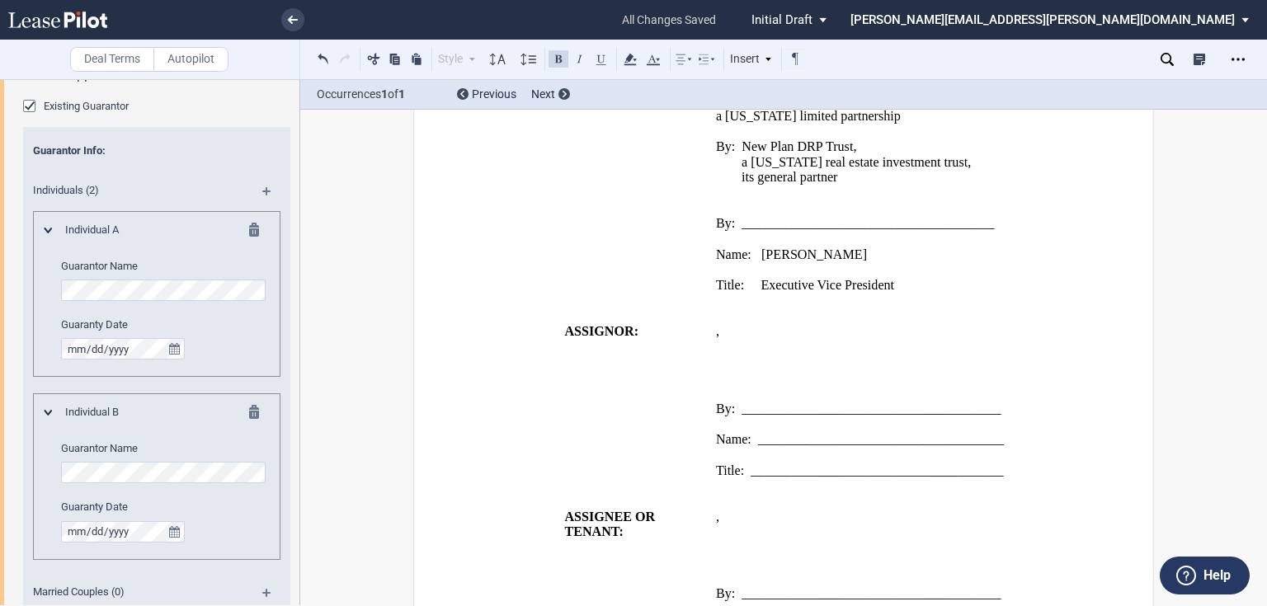
click at [904, 284] on p "Title: Executive Vice President" at bounding box center [896, 286] width 360 height 16
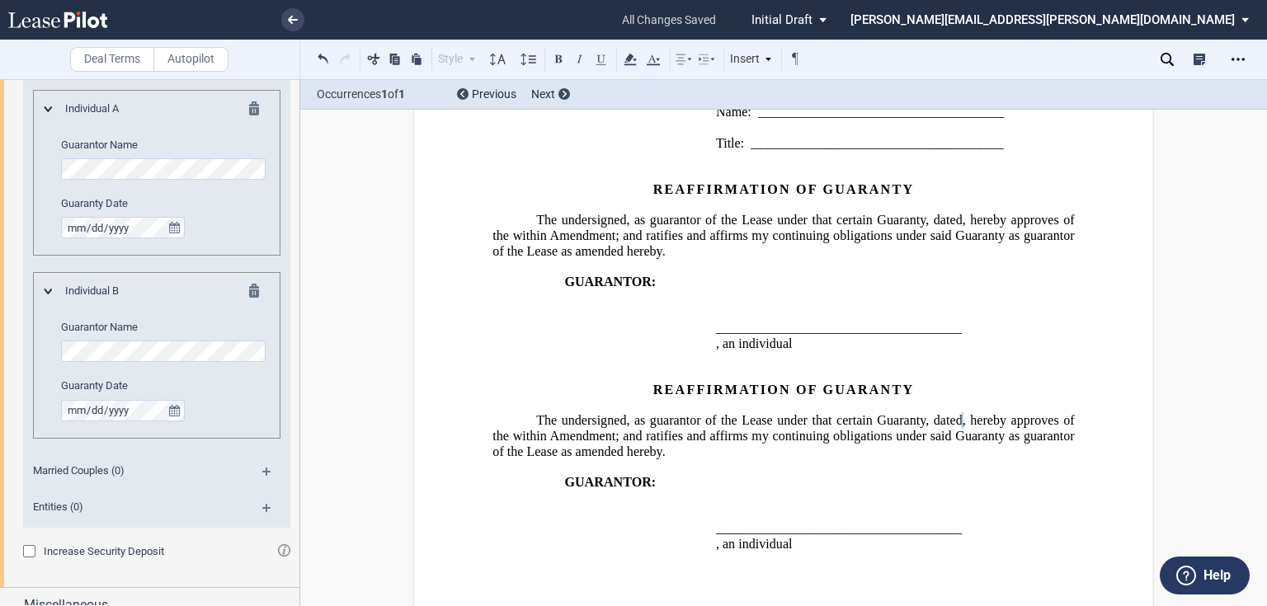
scroll to position [2923, 0]
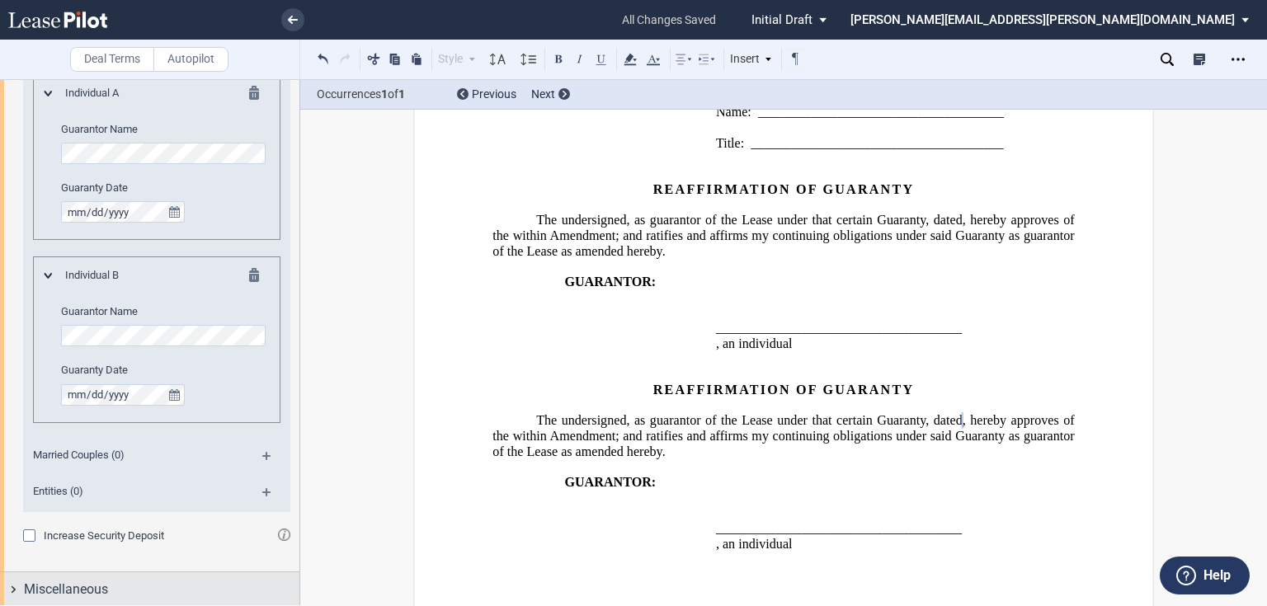
click at [119, 582] on div "Miscellaneous" at bounding box center [161, 590] width 275 height 20
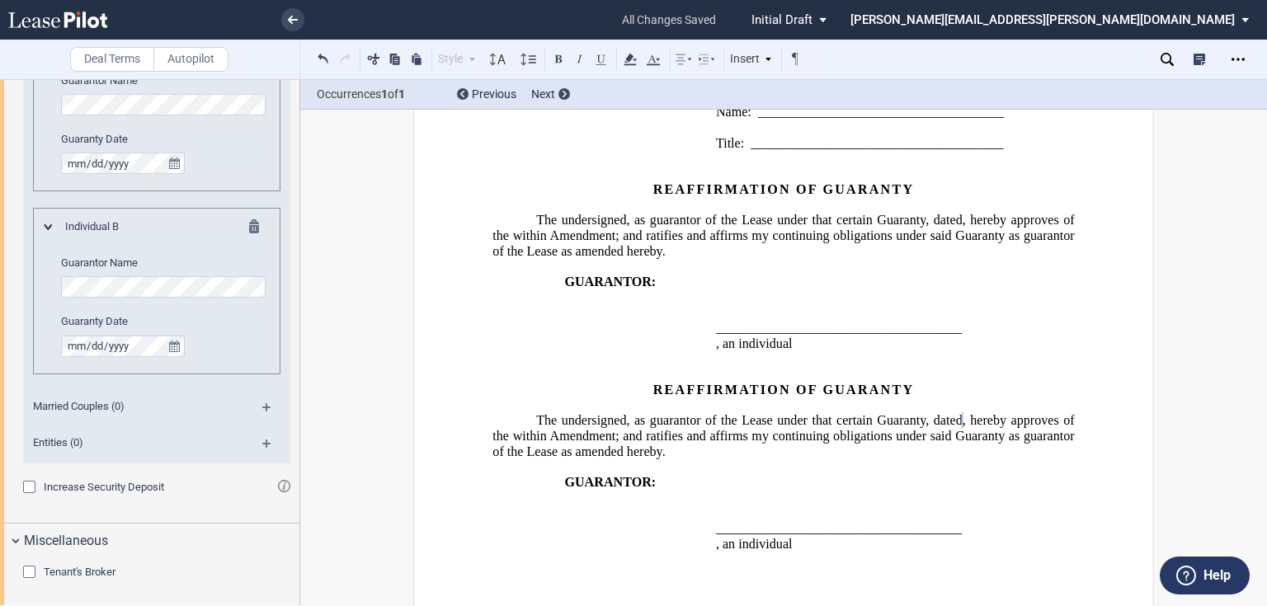
click at [48, 481] on span "Increase Security Deposit" at bounding box center [104, 487] width 120 height 12
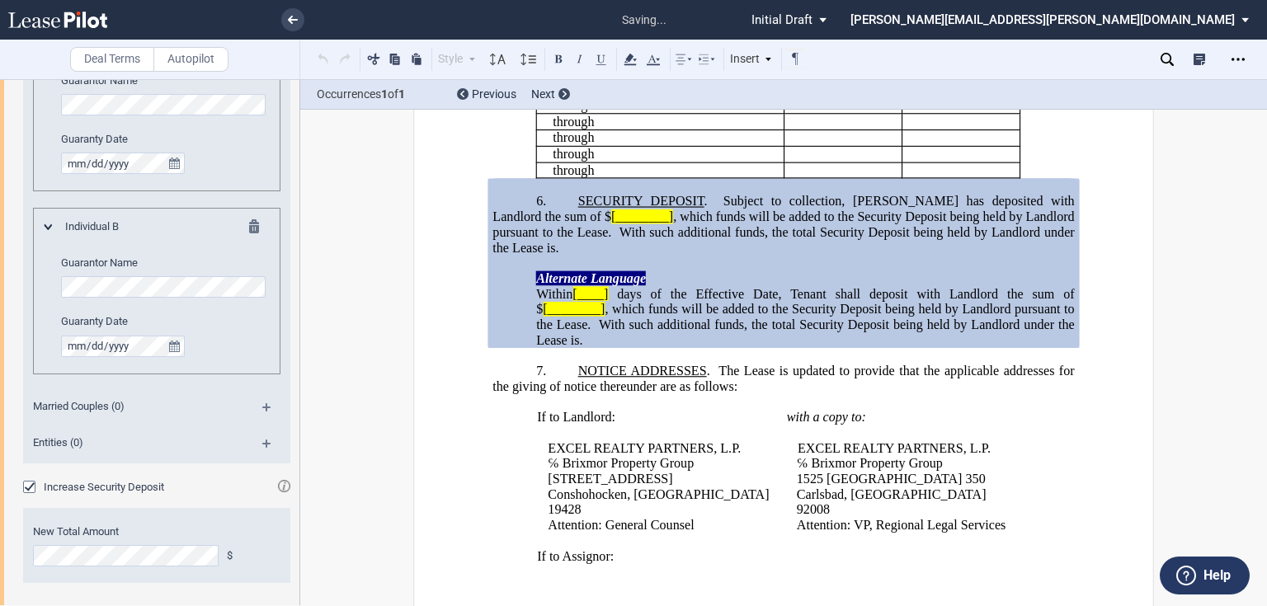
scroll to position [901, 0]
click at [48, 481] on span "Increase Security Deposit" at bounding box center [104, 487] width 120 height 12
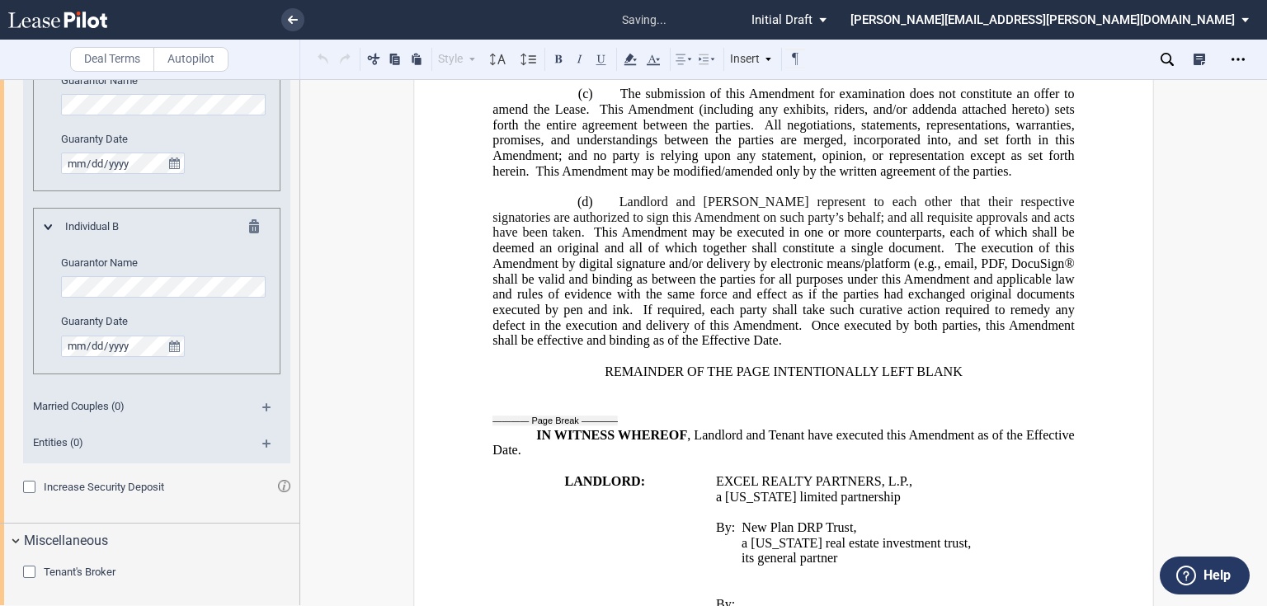
scroll to position [1824, 0]
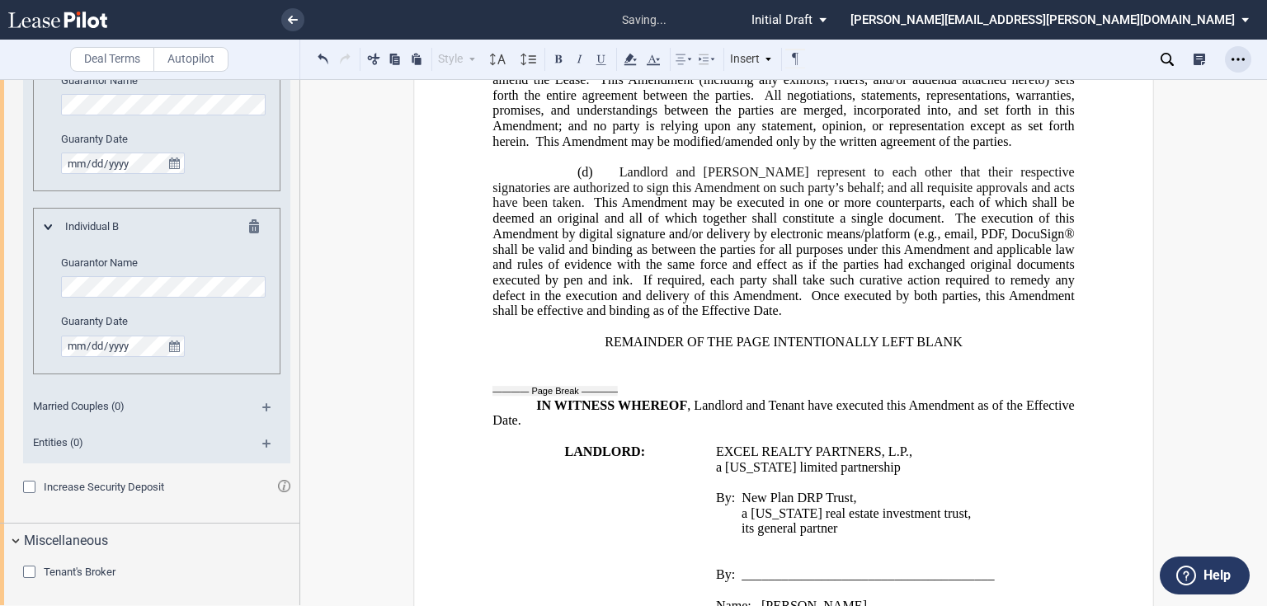
click at [1231, 53] on icon "Open Lease options menu" at bounding box center [1237, 59] width 13 height 13
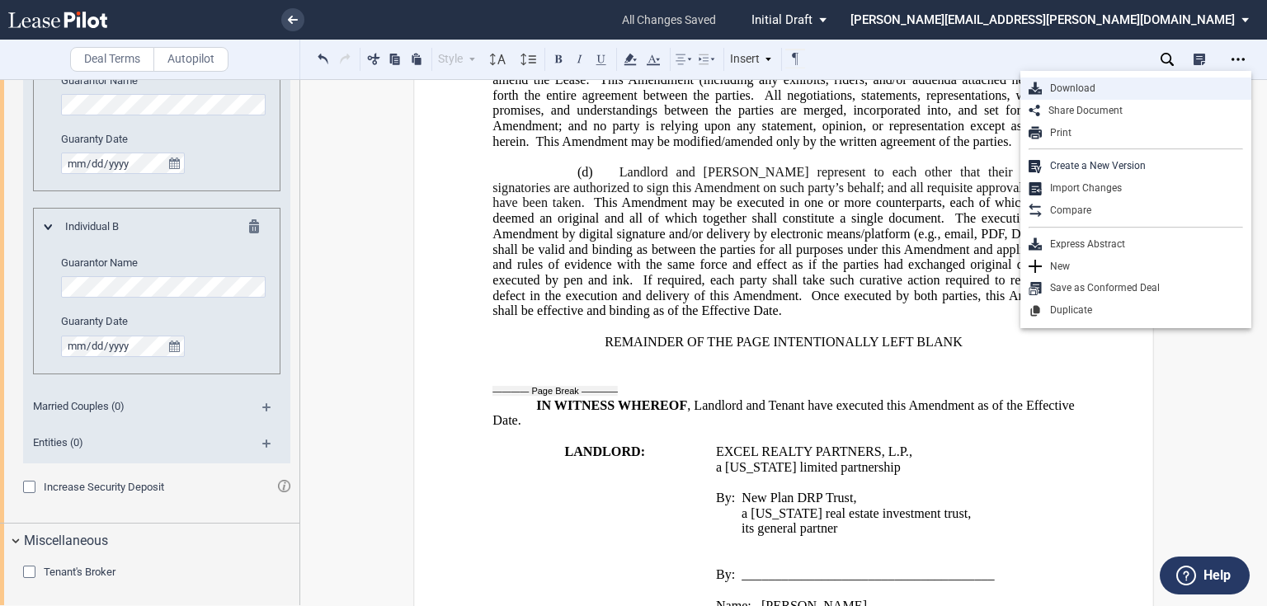
click at [1075, 87] on div "Download" at bounding box center [1142, 89] width 201 height 14
